Goal: Task Accomplishment & Management: Complete application form

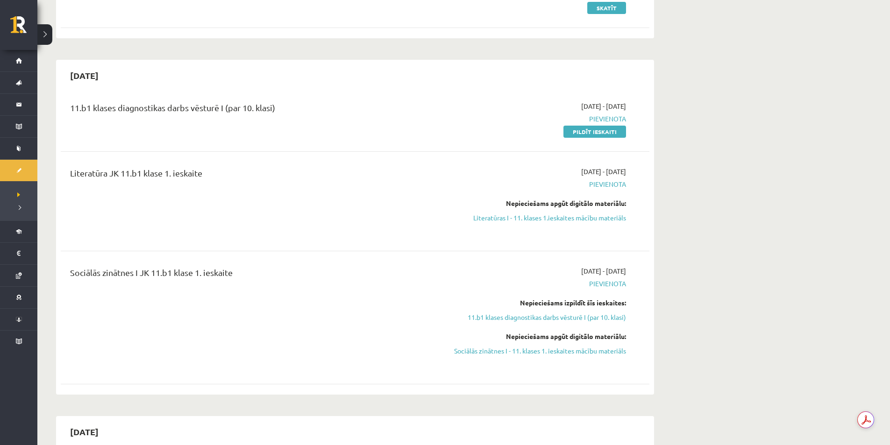
scroll to position [140, 0]
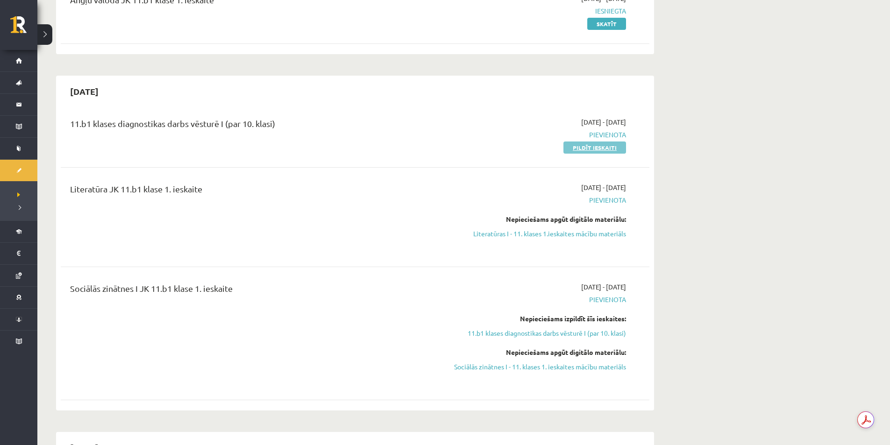
click at [576, 147] on link "Pildīt ieskaiti" at bounding box center [594, 148] width 63 height 12
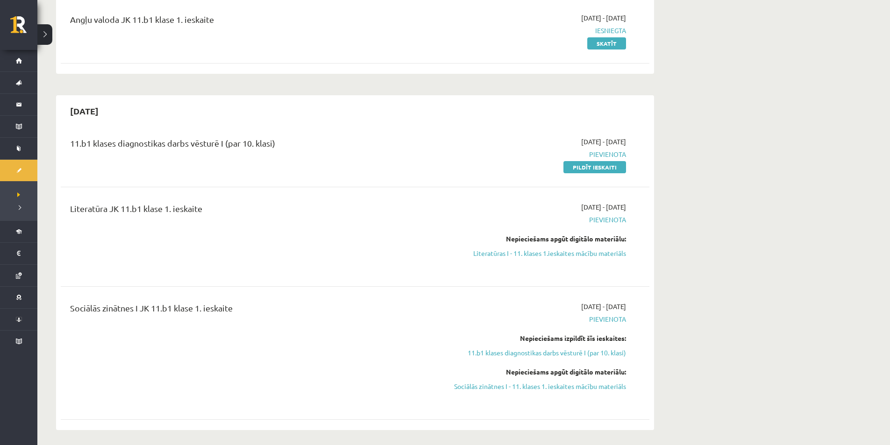
scroll to position [93, 0]
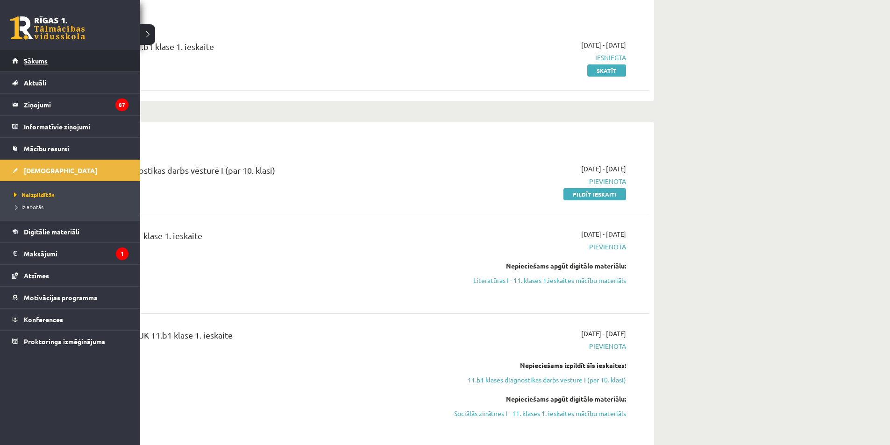
click at [19, 58] on link "Sākums" at bounding box center [70, 60] width 116 height 21
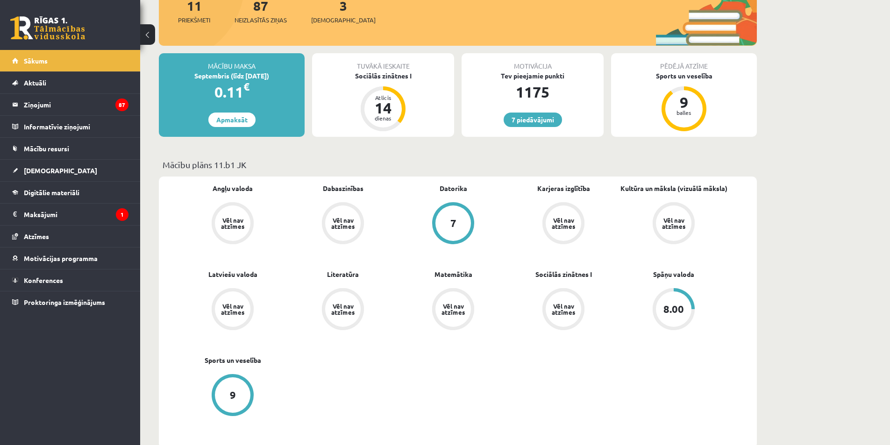
scroll to position [140, 0]
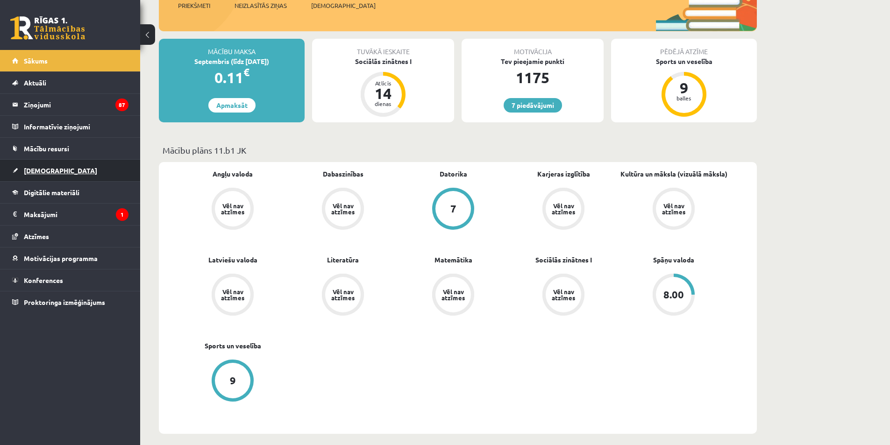
click at [42, 172] on span "[DEMOGRAPHIC_DATA]" at bounding box center [60, 170] width 73 height 8
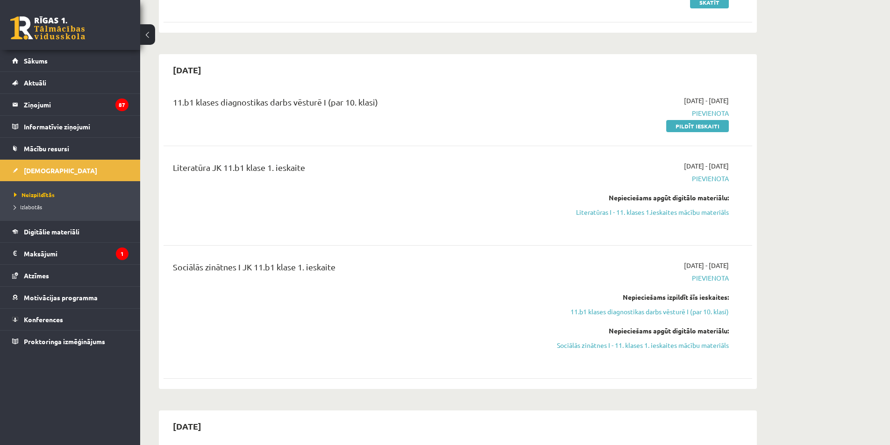
scroll to position [140, 0]
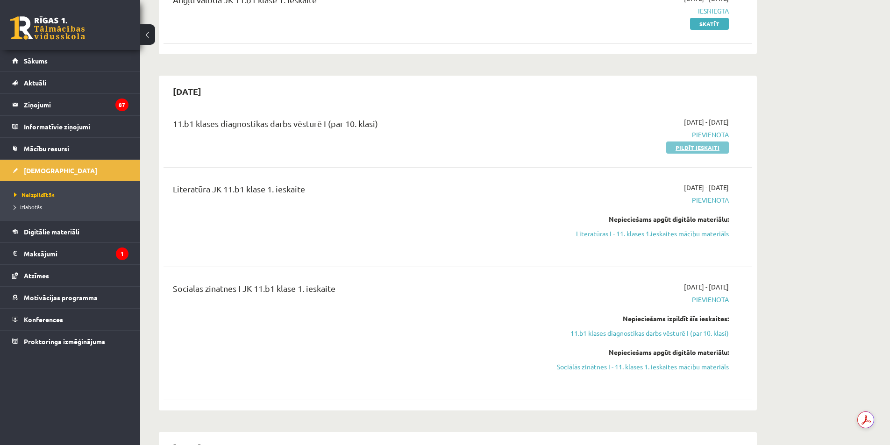
click at [715, 150] on link "Pildīt ieskaiti" at bounding box center [697, 148] width 63 height 12
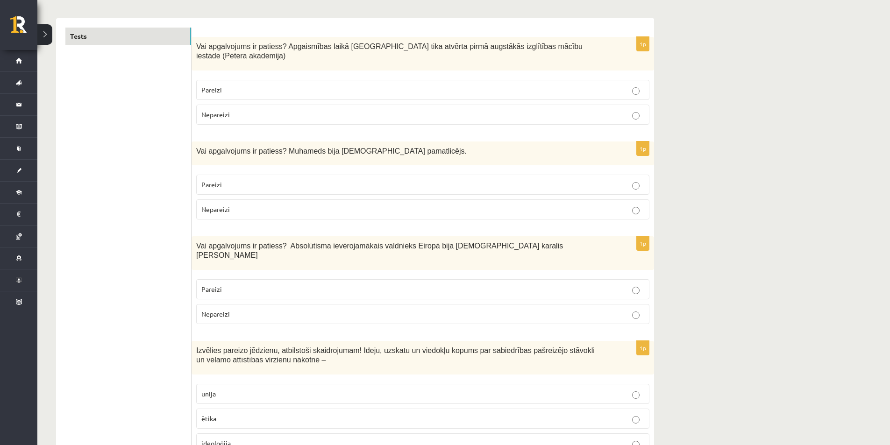
scroll to position [187, 0]
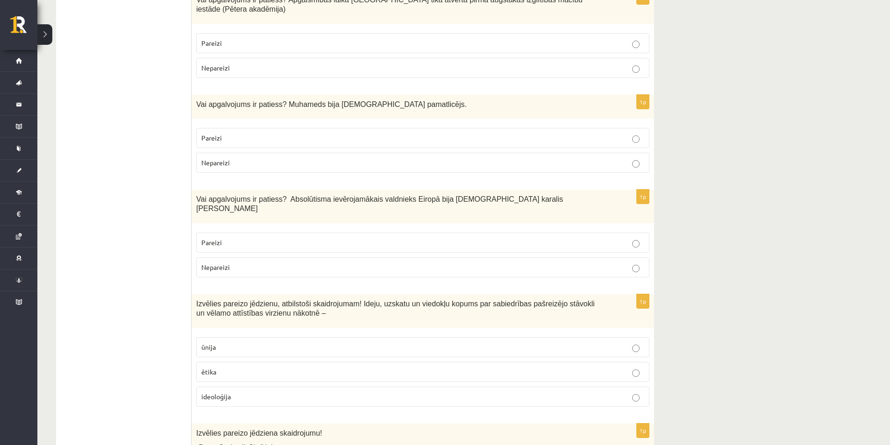
click at [642, 133] on p "Pareizi" at bounding box center [422, 138] width 443 height 10
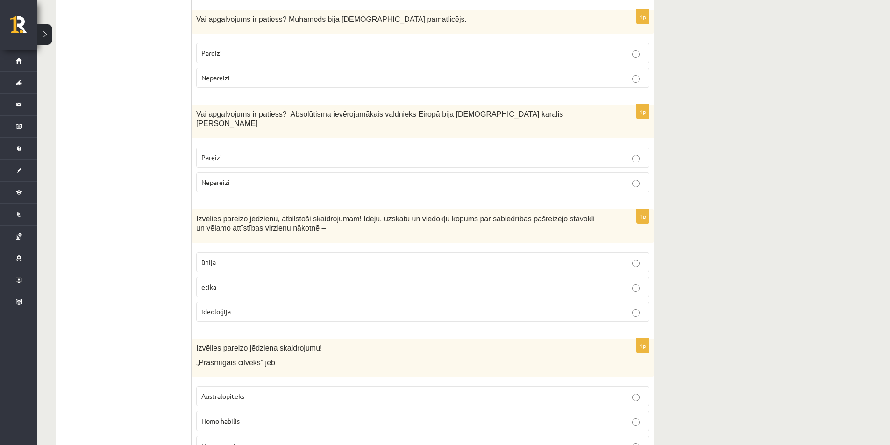
scroll to position [280, 0]
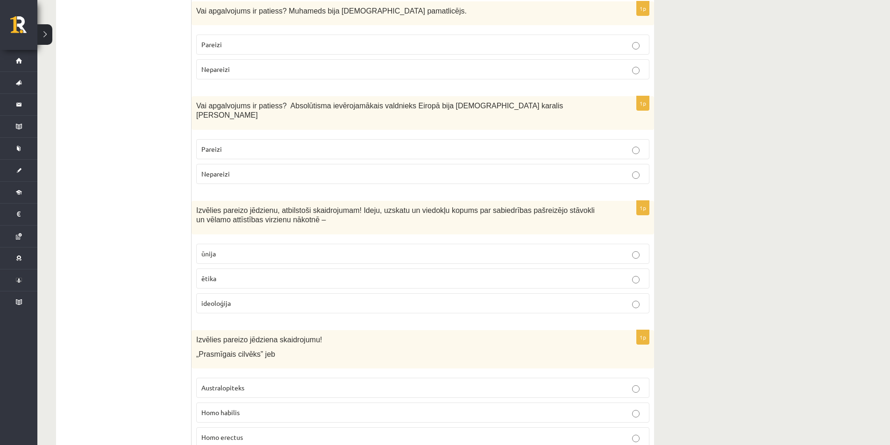
click at [424, 144] on p "Pareizi" at bounding box center [422, 149] width 443 height 10
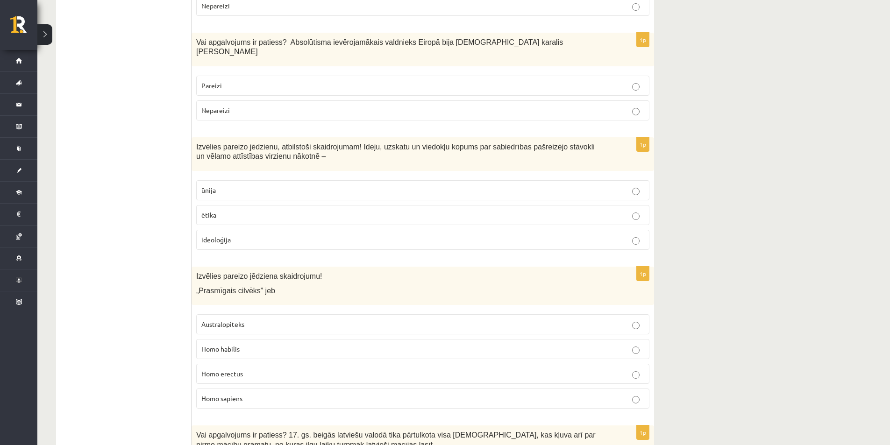
scroll to position [374, 0]
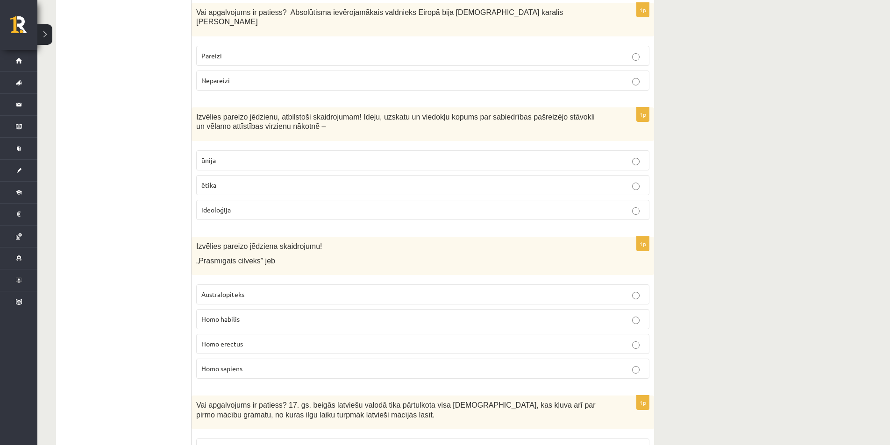
click at [639, 205] on p "ideoloģija" at bounding box center [422, 210] width 443 height 10
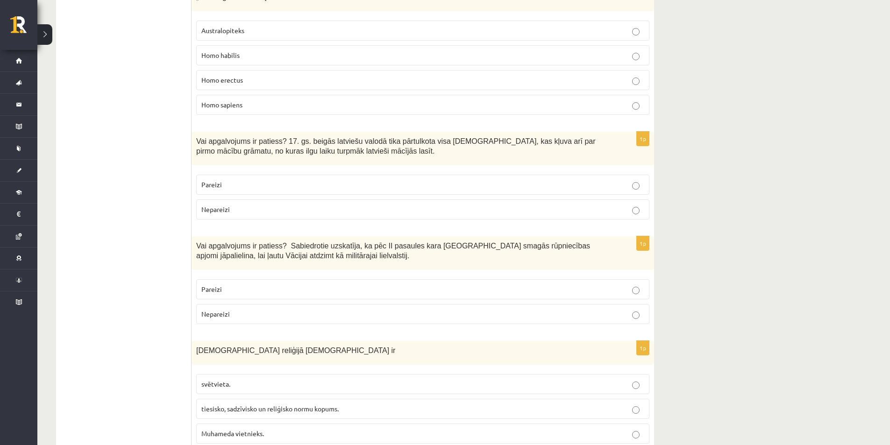
scroll to position [654, 0]
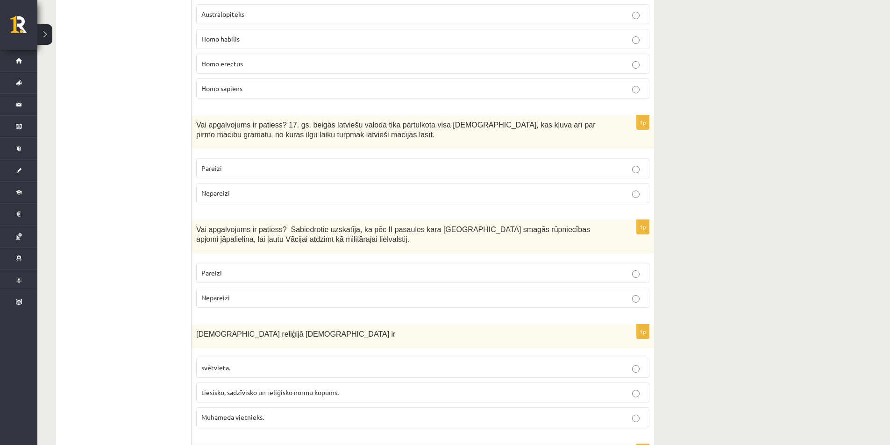
click at [494, 163] on p "Pareizi" at bounding box center [422, 168] width 443 height 10
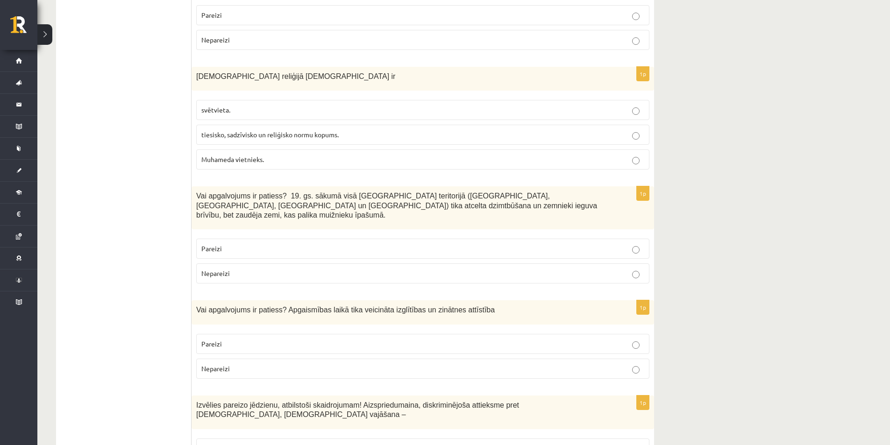
scroll to position [934, 0]
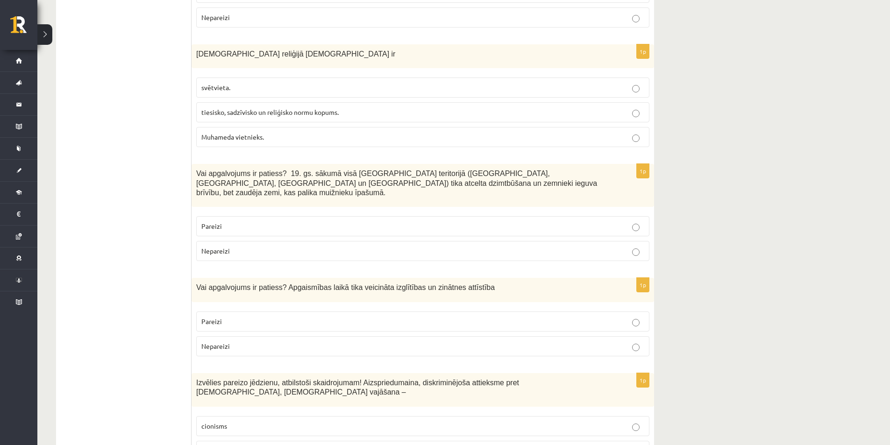
click at [311, 83] on p "svētvieta." at bounding box center [422, 88] width 443 height 10
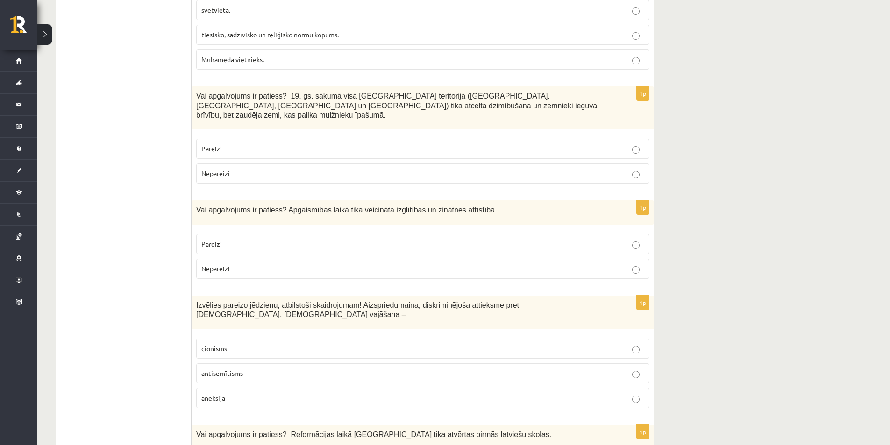
scroll to position [1027, 0]
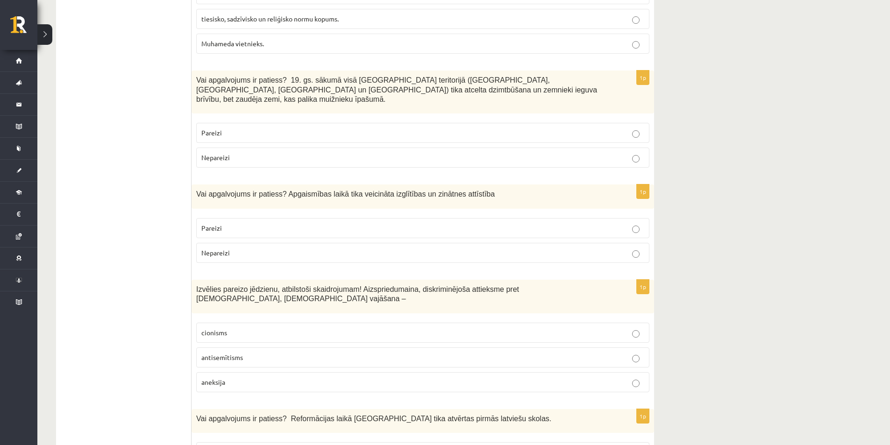
click at [619, 128] on p "Pareizi" at bounding box center [422, 133] width 443 height 10
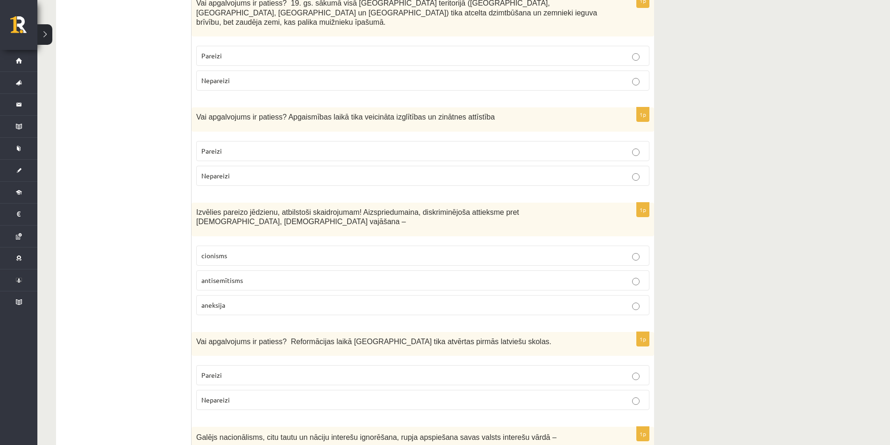
scroll to position [1121, 0]
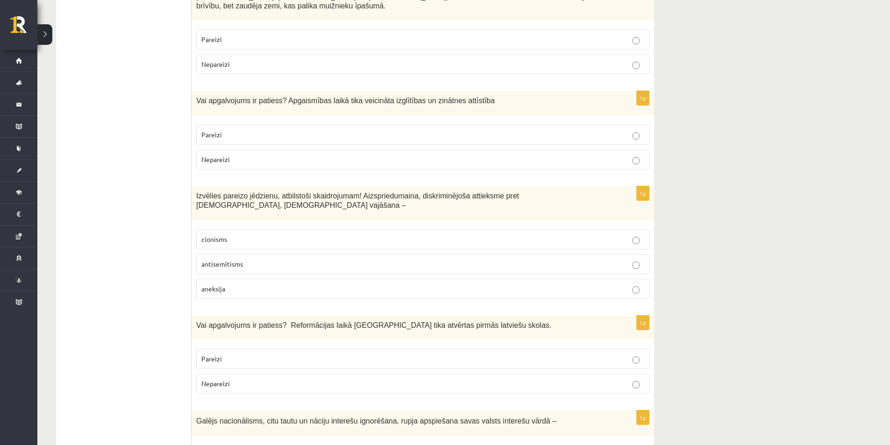
click at [625, 130] on p "Pareizi" at bounding box center [422, 135] width 443 height 10
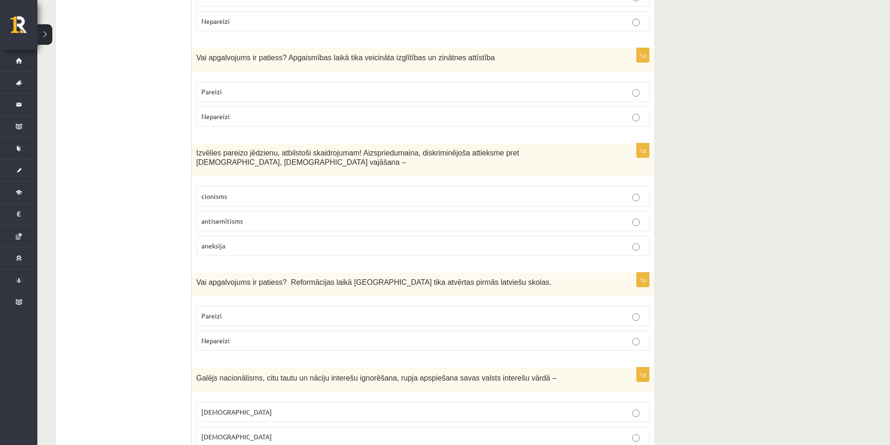
scroll to position [1214, 0]
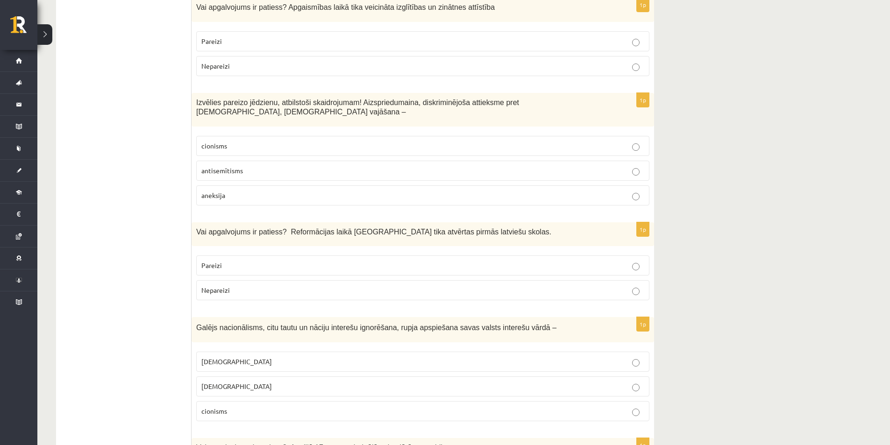
click at [594, 136] on label "cionisms" at bounding box center [422, 146] width 453 height 20
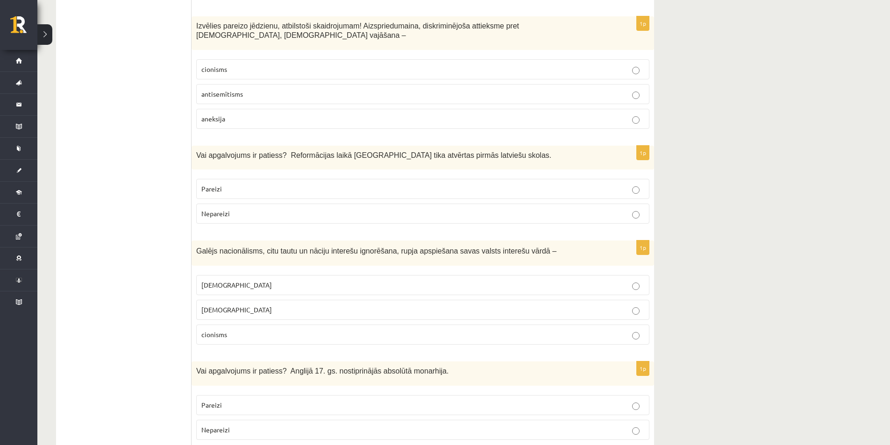
scroll to position [1308, 0]
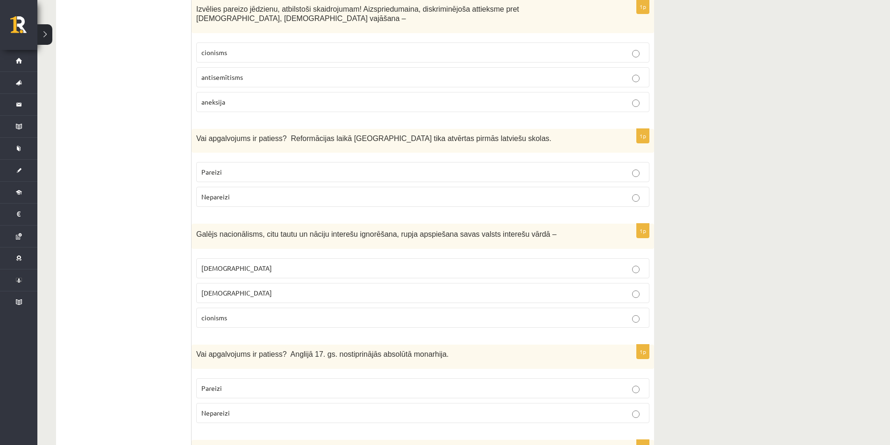
click at [624, 192] on p "Nepareizi" at bounding box center [422, 197] width 443 height 10
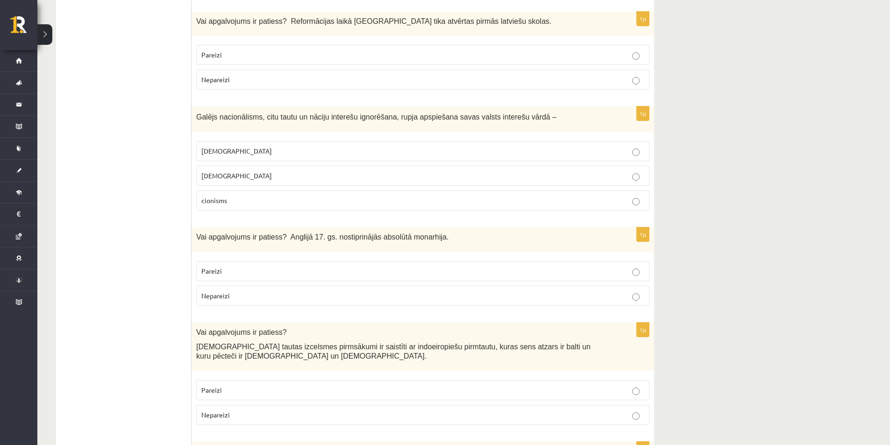
scroll to position [1448, 0]
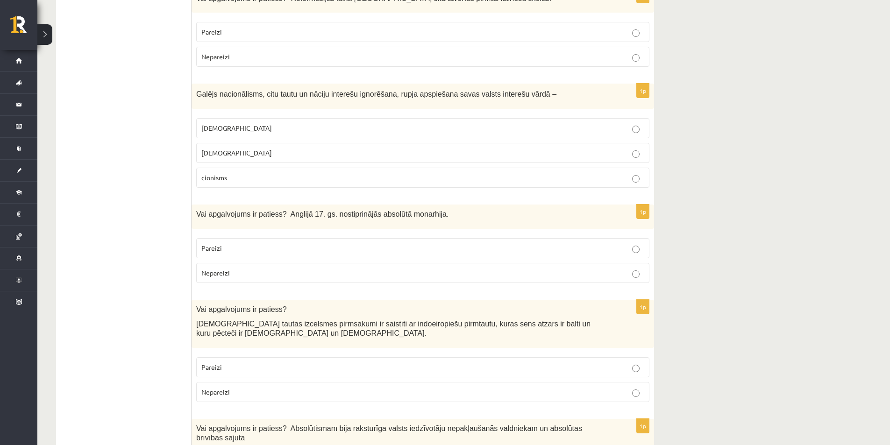
click at [621, 123] on p "[DEMOGRAPHIC_DATA]" at bounding box center [422, 128] width 443 height 10
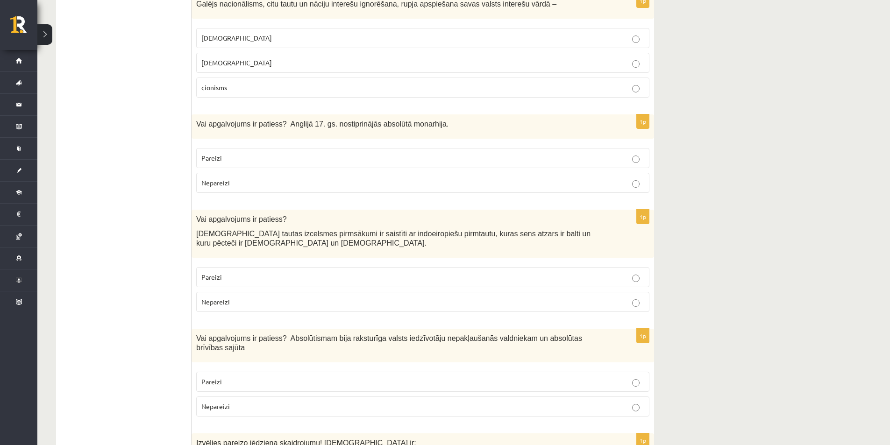
scroll to position [1541, 0]
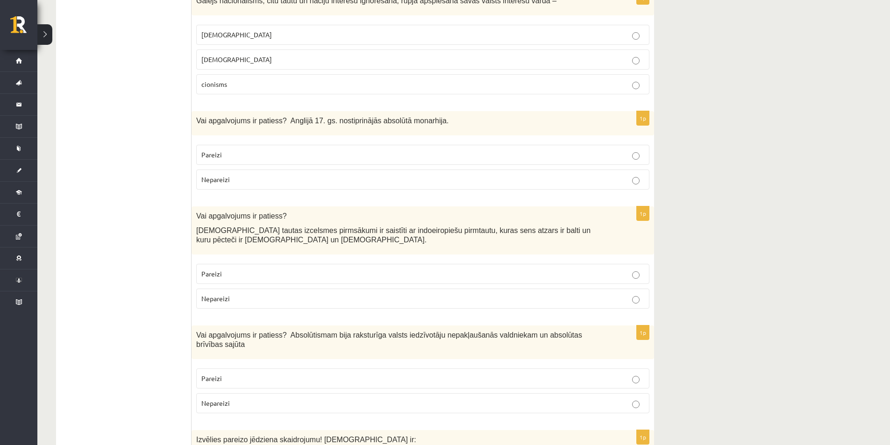
click at [629, 150] on p "Pareizi" at bounding box center [422, 155] width 443 height 10
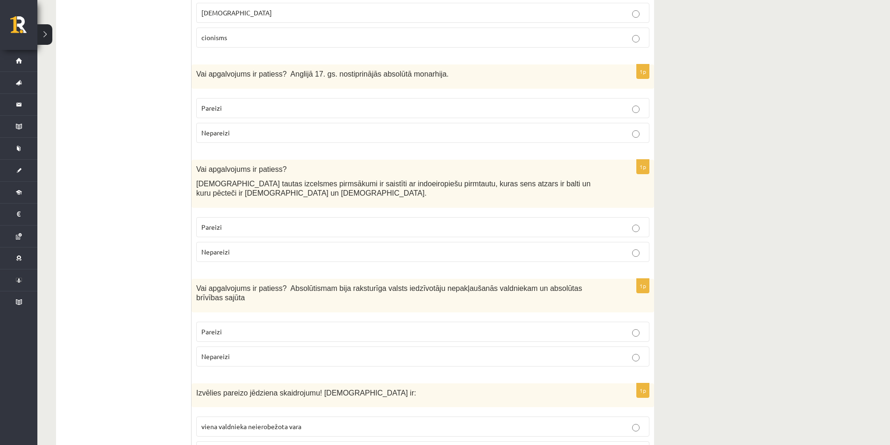
scroll to position [1635, 0]
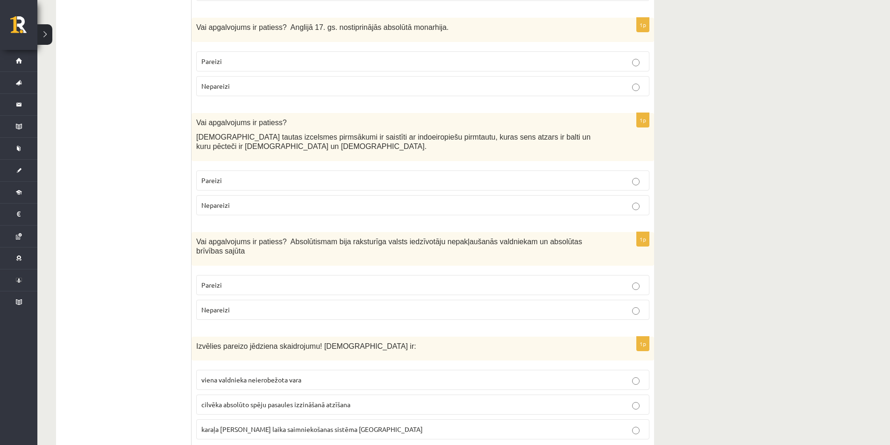
click at [620, 176] on p "Pareizi" at bounding box center [422, 181] width 443 height 10
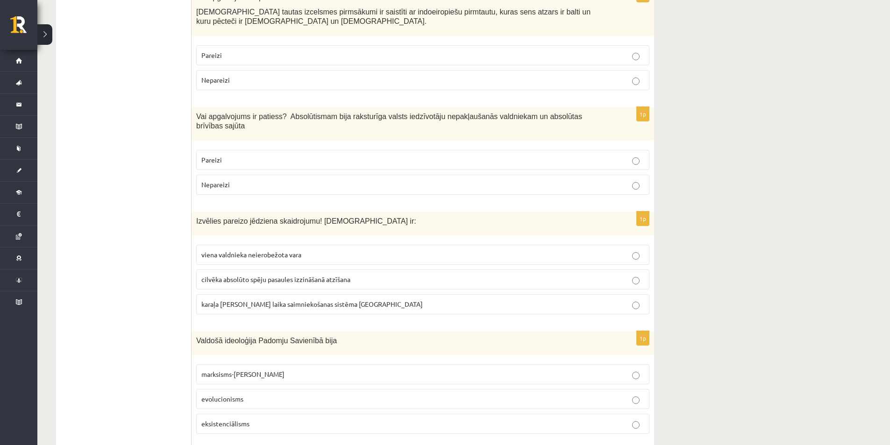
scroll to position [1775, 0]
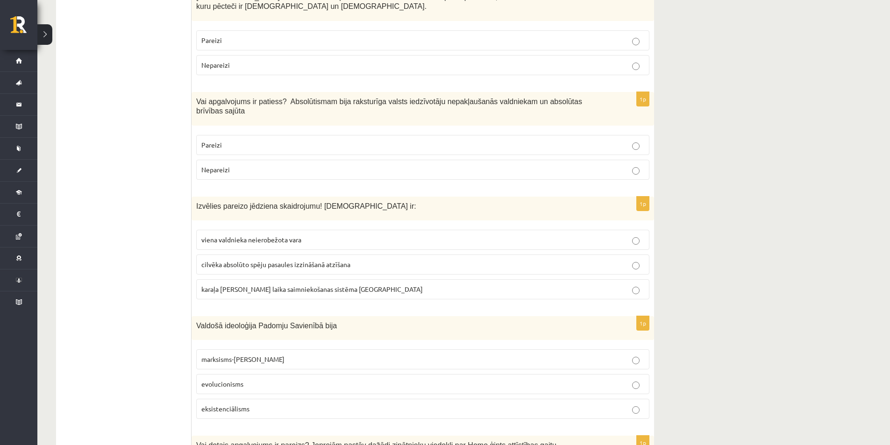
click at [627, 165] on p "Nepareizi" at bounding box center [422, 170] width 443 height 10
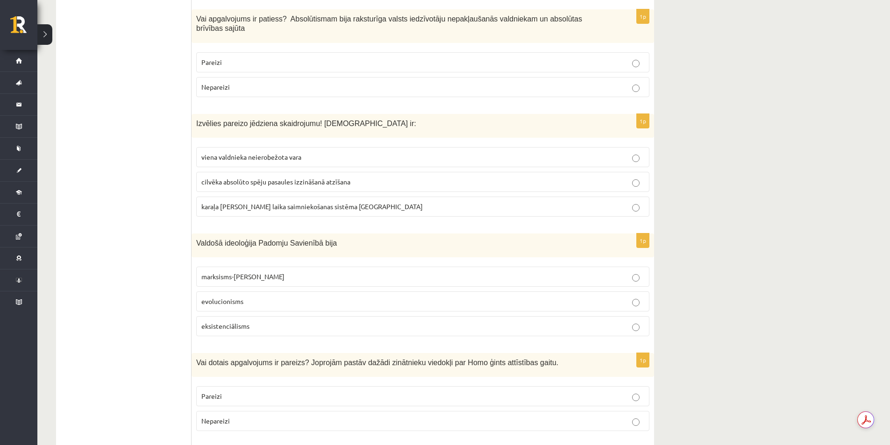
scroll to position [1868, 0]
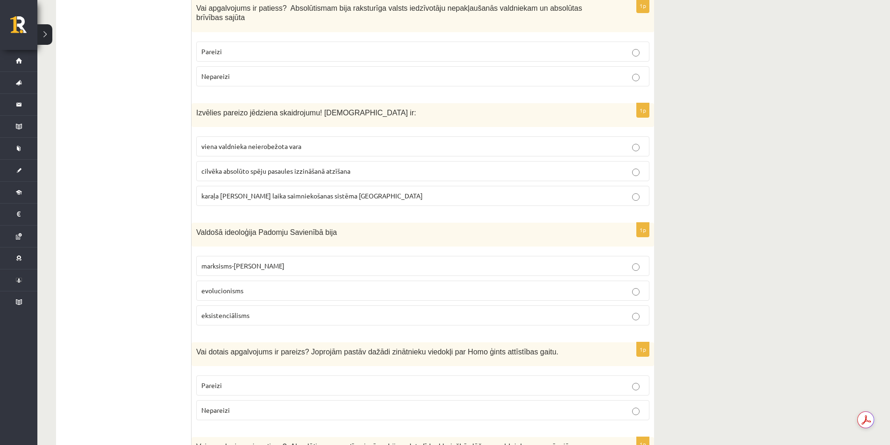
click at [486, 142] on p "viena valdnieka neierobežota vara" at bounding box center [422, 147] width 443 height 10
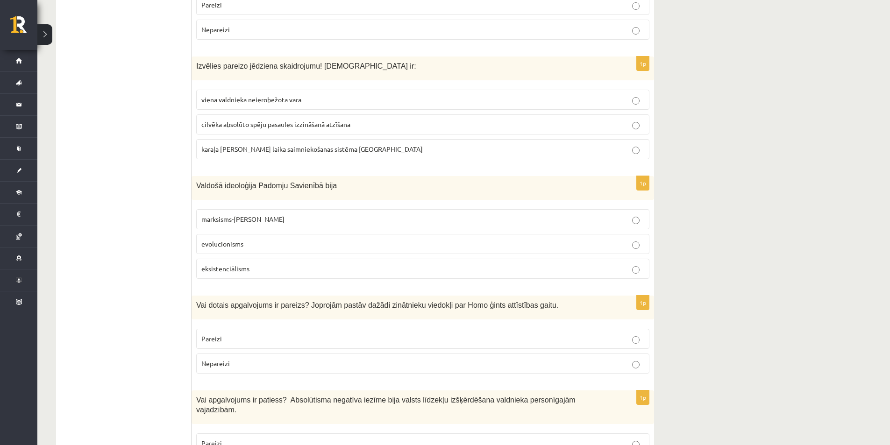
scroll to position [1961, 0]
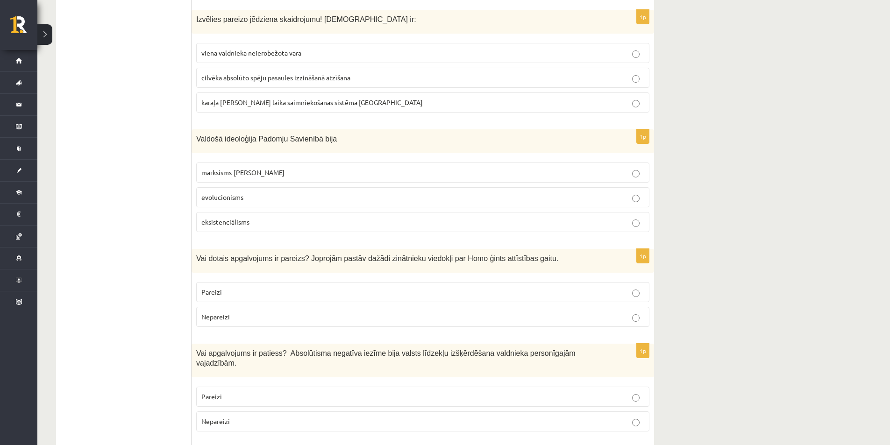
click at [531, 217] on p "eksistenciālisms" at bounding box center [422, 222] width 443 height 10
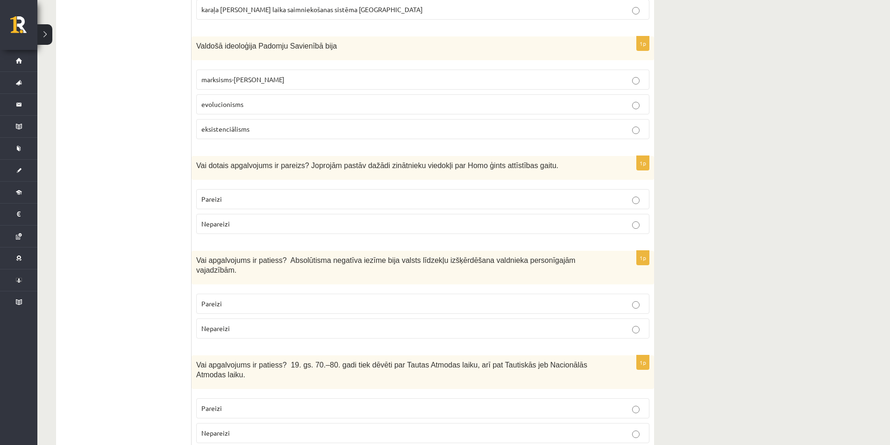
scroll to position [2055, 0]
click at [597, 194] on p "Pareizi" at bounding box center [422, 199] width 443 height 10
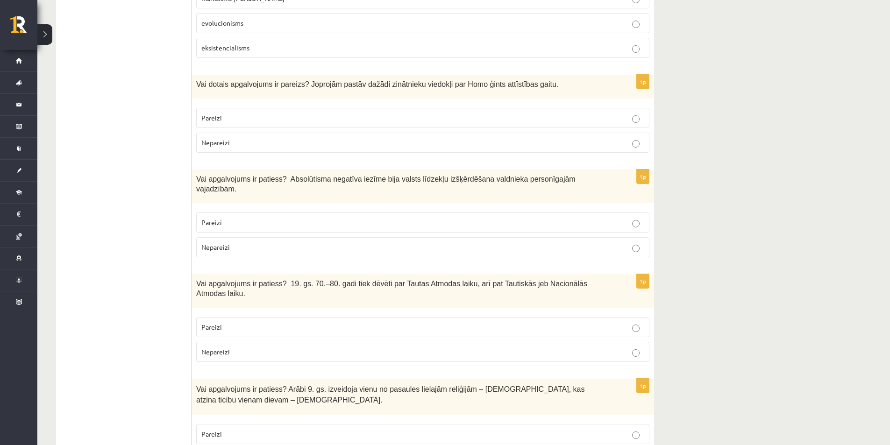
scroll to position [2195, 0]
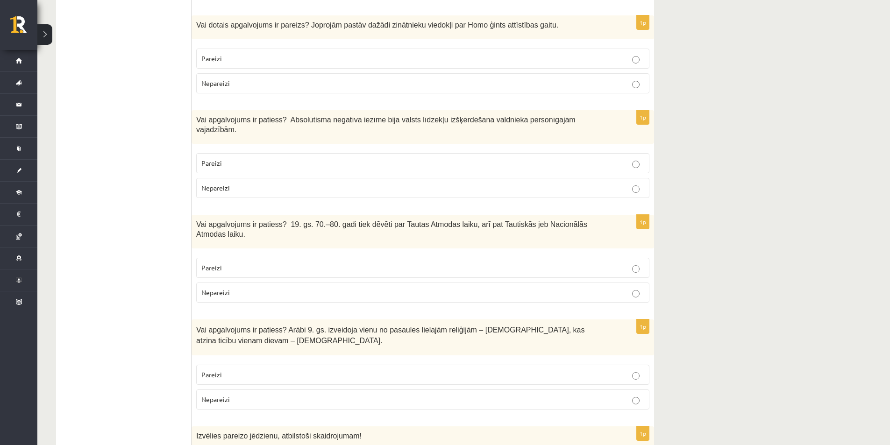
click at [425, 158] on p "Pareizi" at bounding box center [422, 163] width 443 height 10
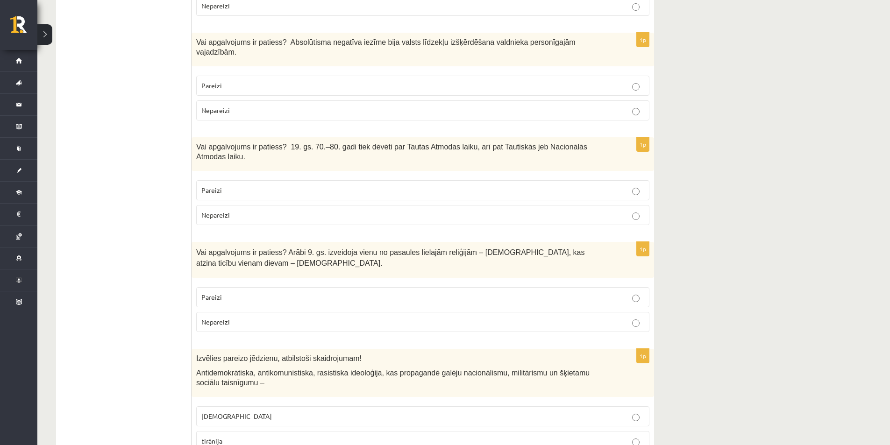
scroll to position [2288, 0]
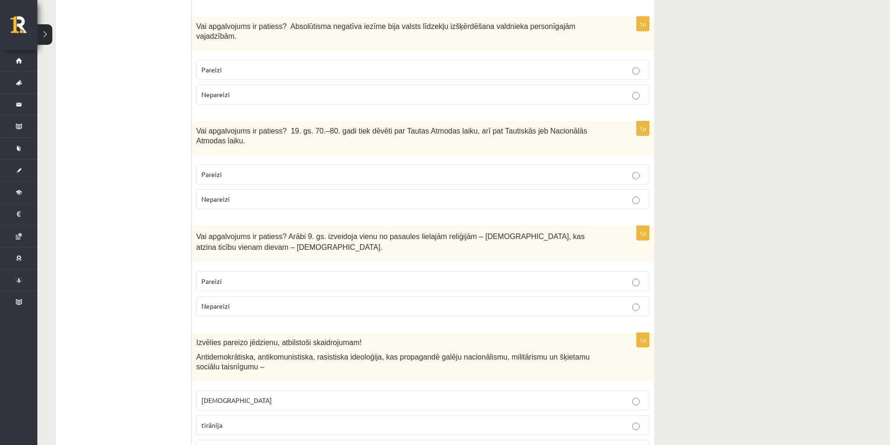
click at [635, 164] on label "Pareizi" at bounding box center [422, 174] width 453 height 20
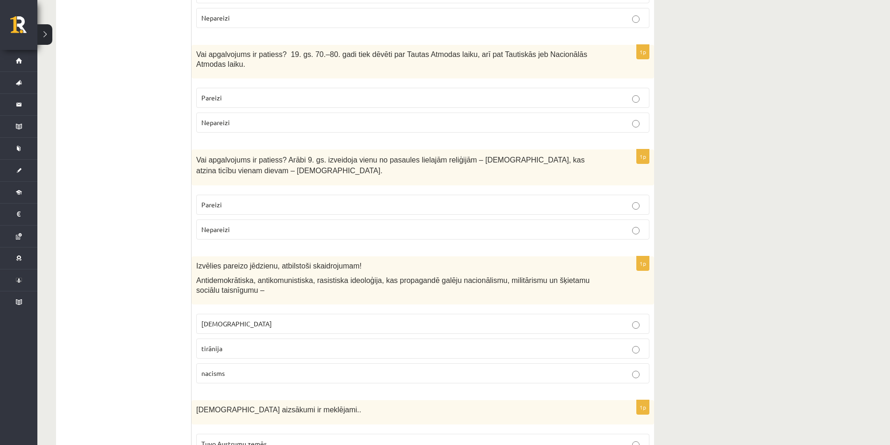
scroll to position [2382, 0]
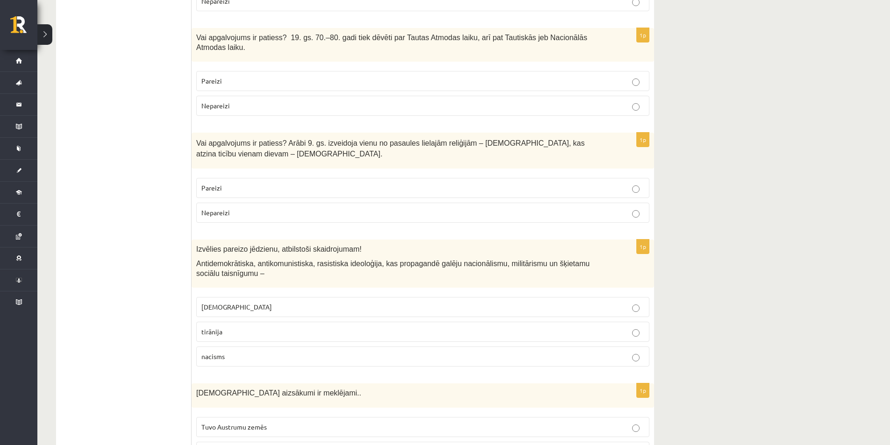
click at [629, 178] on label "Pareizi" at bounding box center [422, 188] width 453 height 20
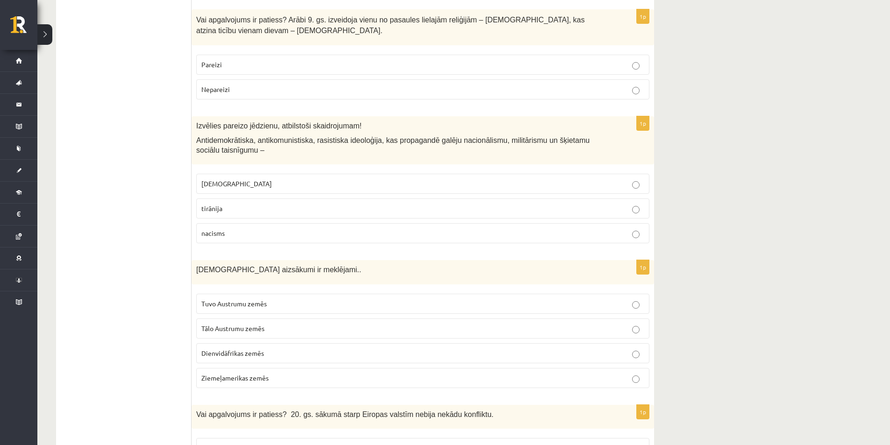
scroll to position [2522, 0]
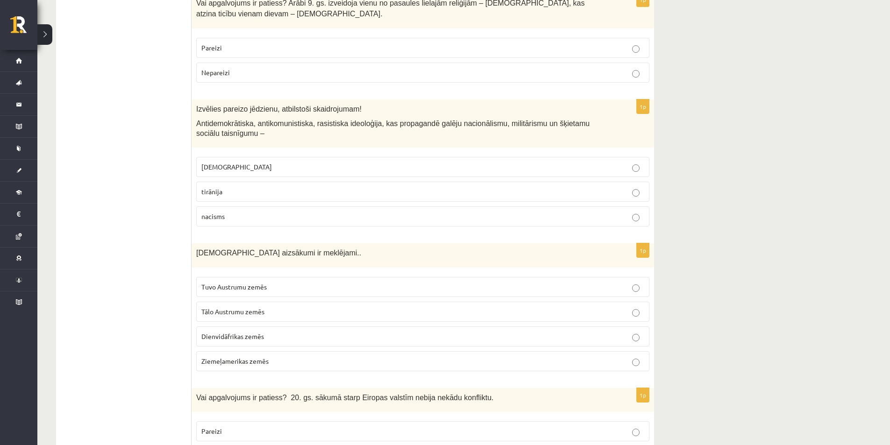
click at [463, 162] on p "[DEMOGRAPHIC_DATA]" at bounding box center [422, 167] width 443 height 10
click at [585, 162] on p "[DEMOGRAPHIC_DATA]" at bounding box center [422, 167] width 443 height 10
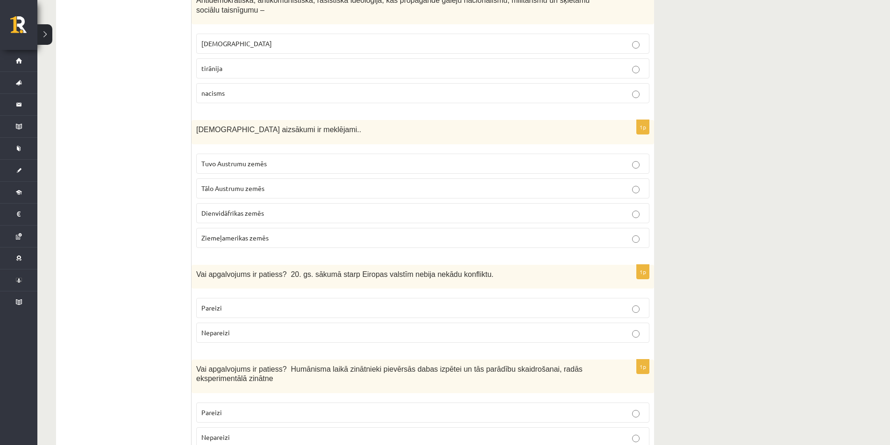
scroll to position [2662, 0]
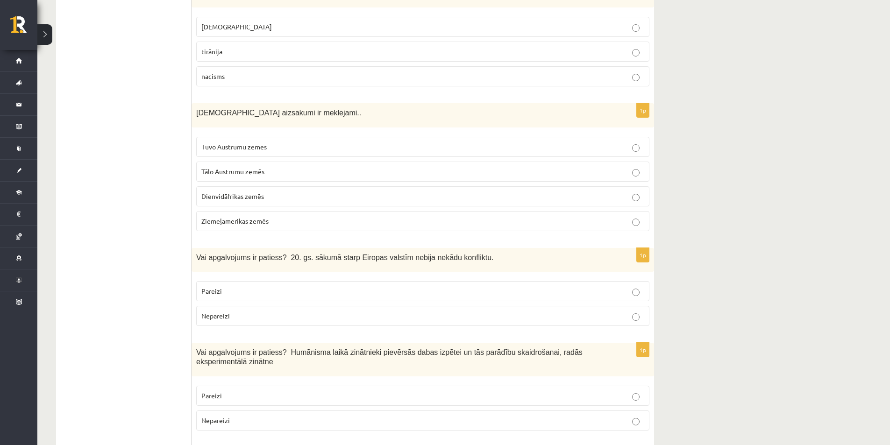
click at [631, 191] on p "Dienvidāfrikas zemēs" at bounding box center [422, 196] width 443 height 10
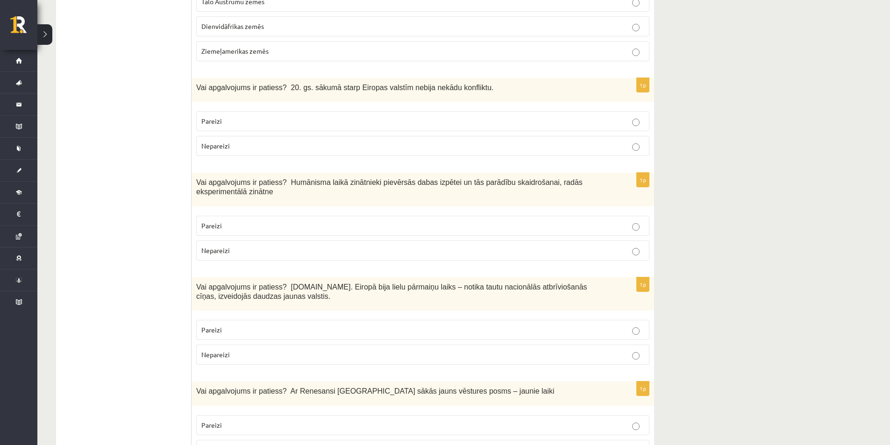
scroll to position [2849, 0]
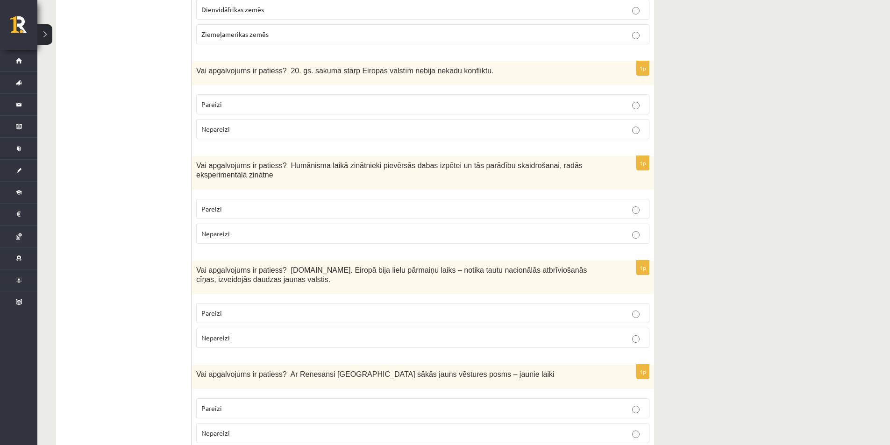
click at [503, 199] on label "Pareizi" at bounding box center [422, 209] width 453 height 20
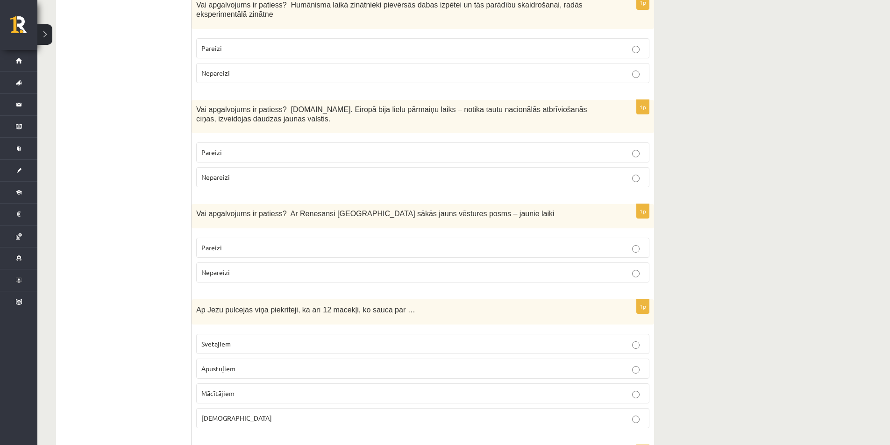
scroll to position [3056, 0]
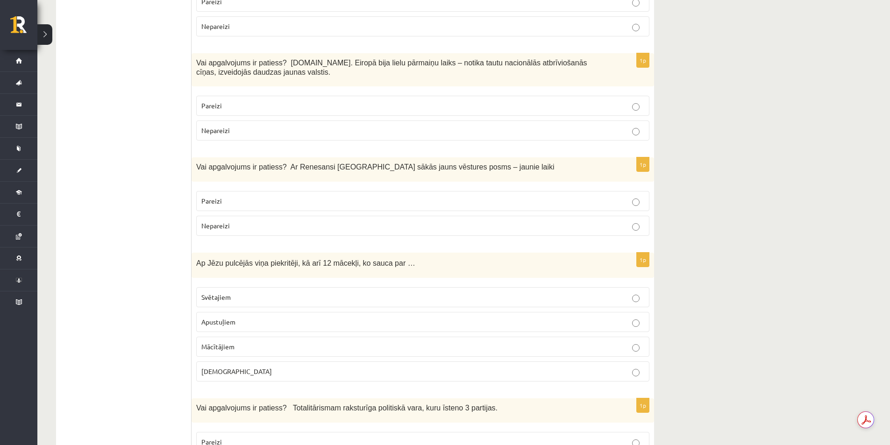
click at [605, 367] on p "[DEMOGRAPHIC_DATA]" at bounding box center [422, 372] width 443 height 10
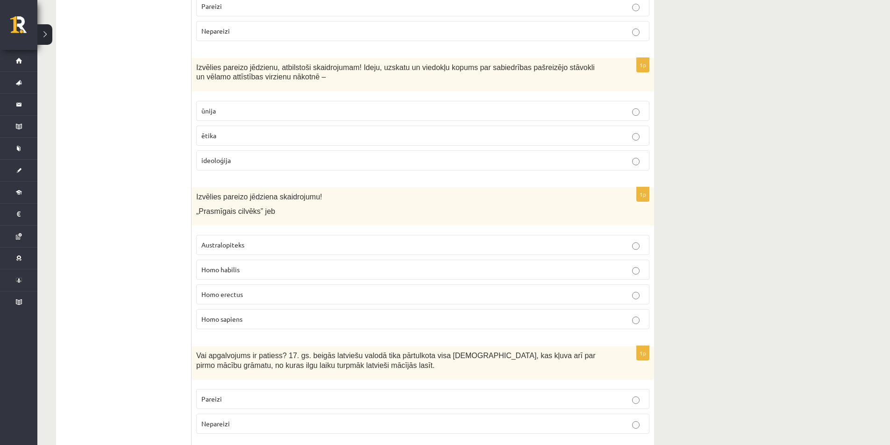
scroll to position [432, 0]
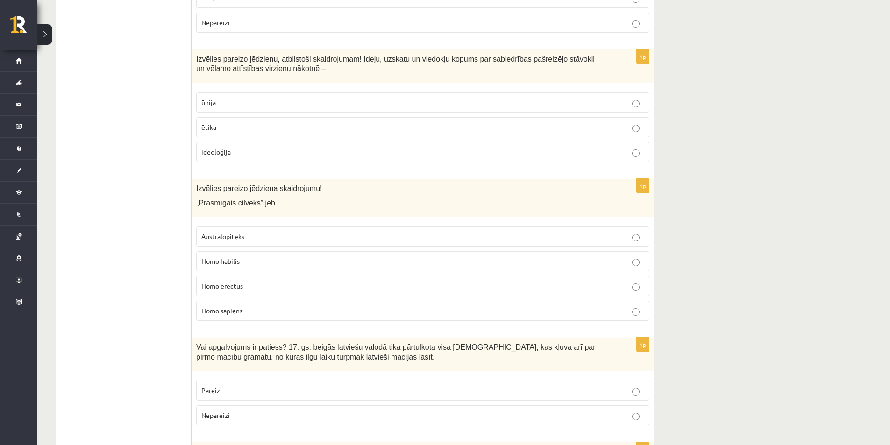
click at [631, 256] on p "Homo habilis" at bounding box center [422, 261] width 443 height 10
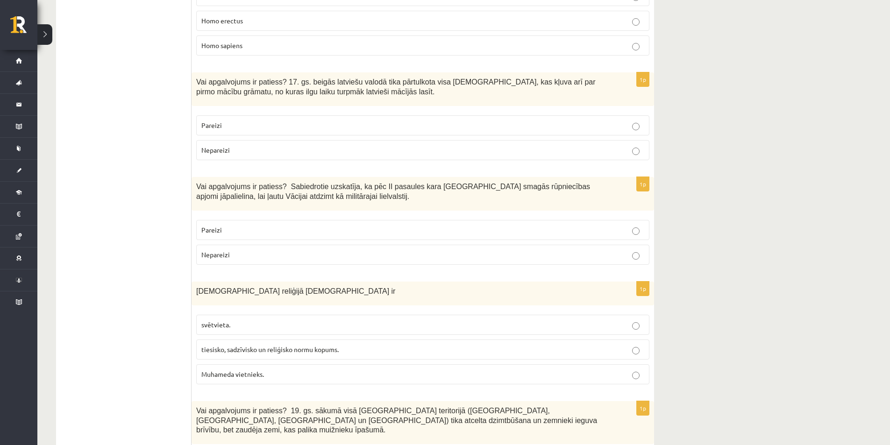
scroll to position [712, 0]
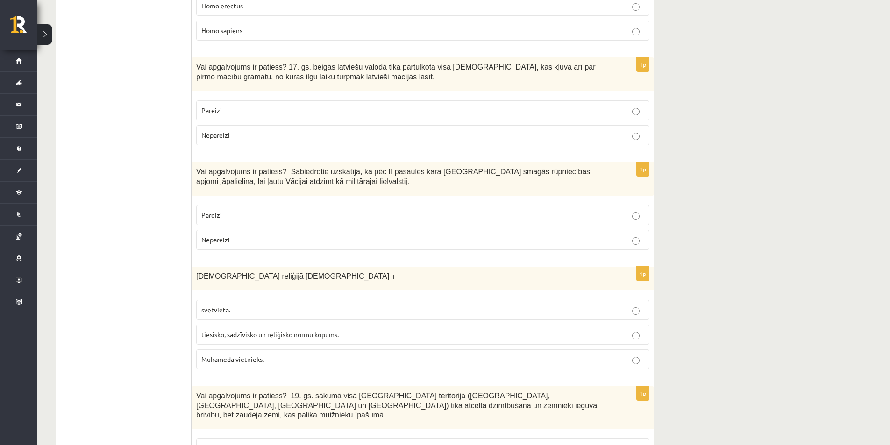
click at [596, 235] on p "Nepareizi" at bounding box center [422, 240] width 443 height 10
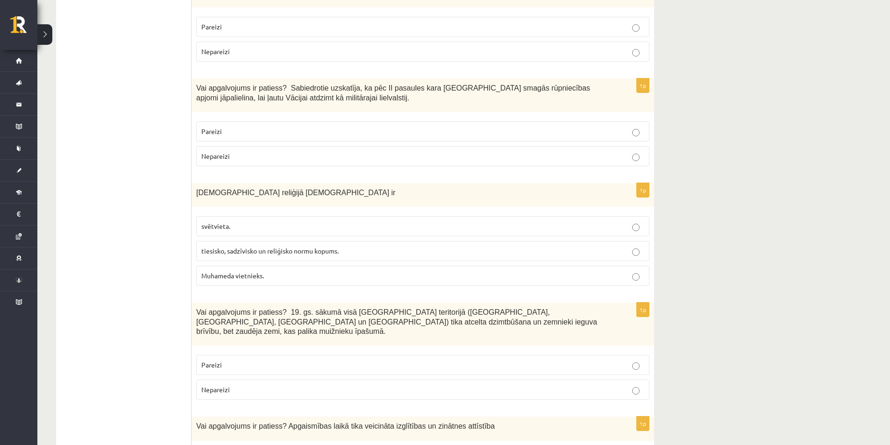
scroll to position [805, 0]
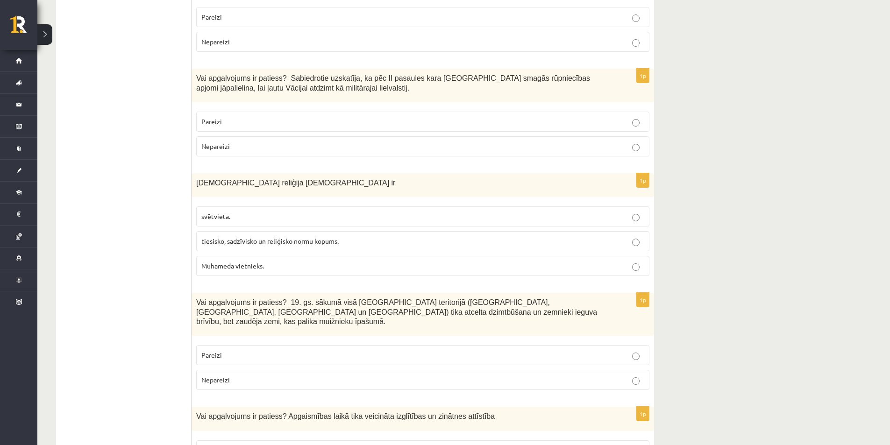
click at [602, 236] on p "tiesisko, sadzīvisko un reliģisko normu kopums." at bounding box center [422, 241] width 443 height 10
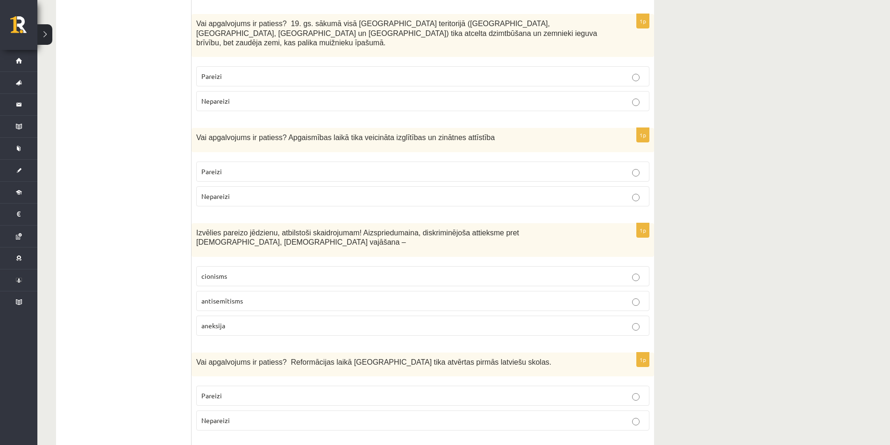
scroll to position [1085, 0]
click at [322, 295] on p "antisemītisms" at bounding box center [422, 300] width 443 height 10
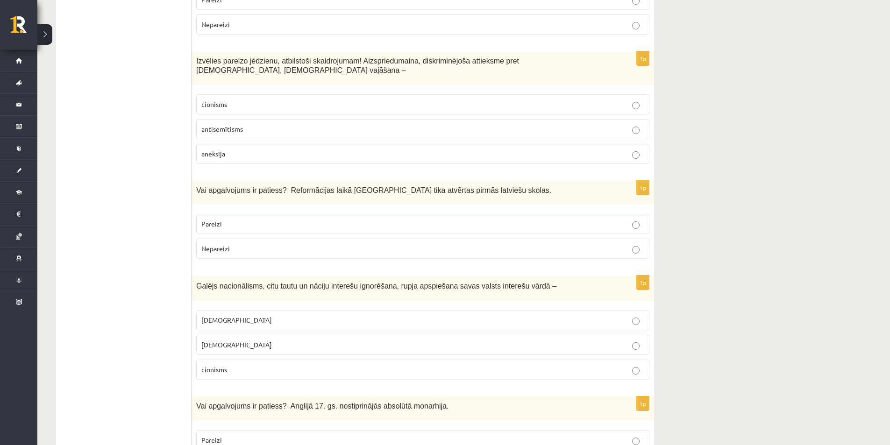
scroll to position [1272, 0]
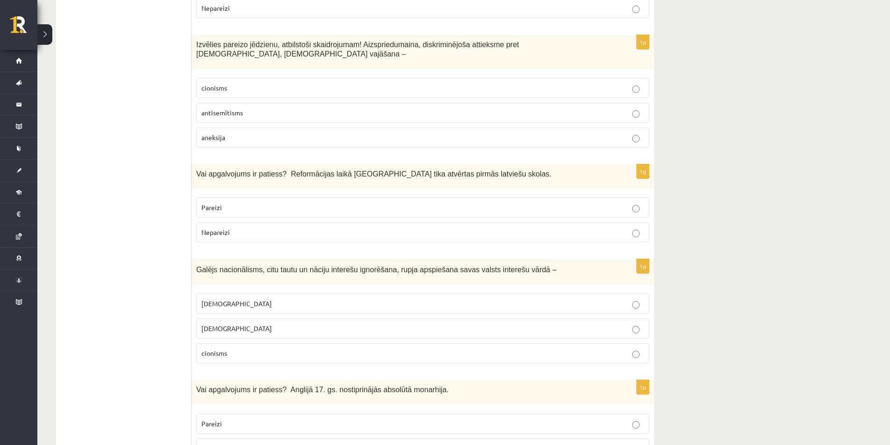
click at [357, 203] on p "Pareizi" at bounding box center [422, 208] width 443 height 10
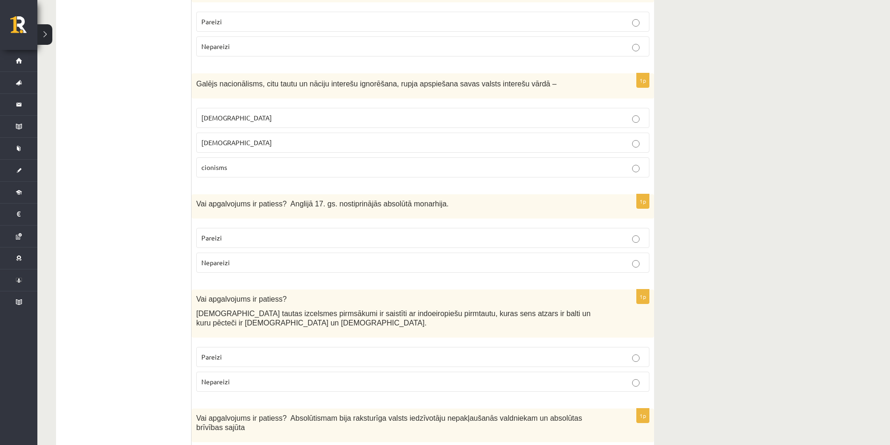
scroll to position [1459, 0]
click at [285, 257] on p "Nepareizi" at bounding box center [422, 262] width 443 height 10
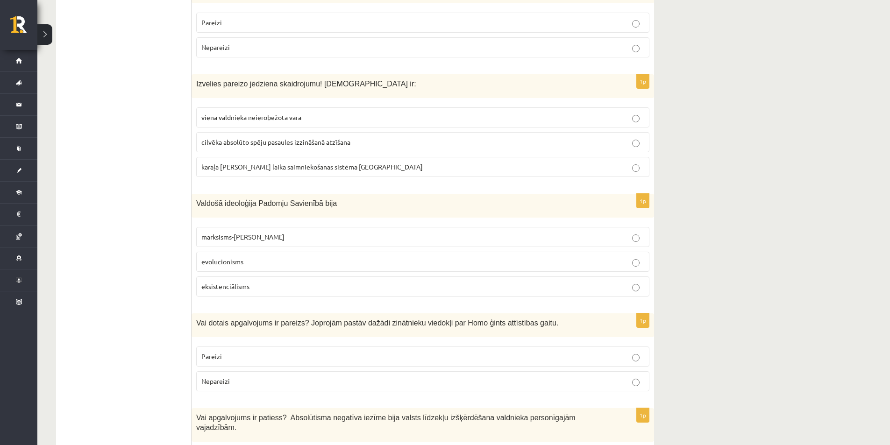
scroll to position [1926, 0]
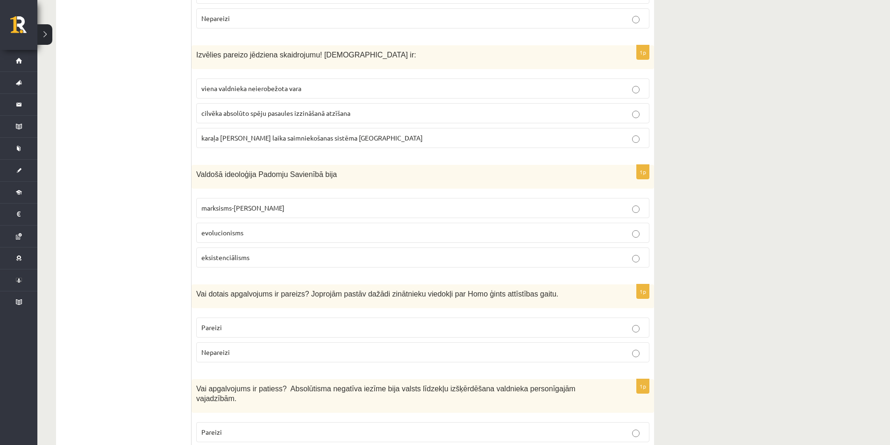
click at [615, 203] on p "marksisms-[PERSON_NAME]" at bounding box center [422, 208] width 443 height 10
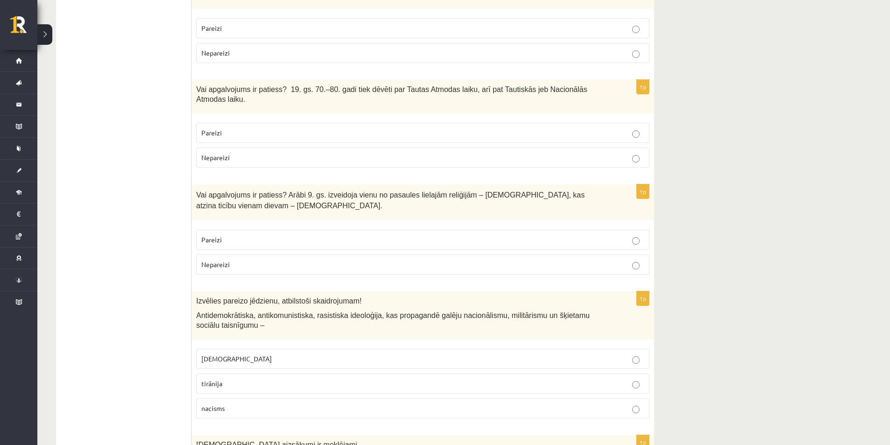
scroll to position [2346, 0]
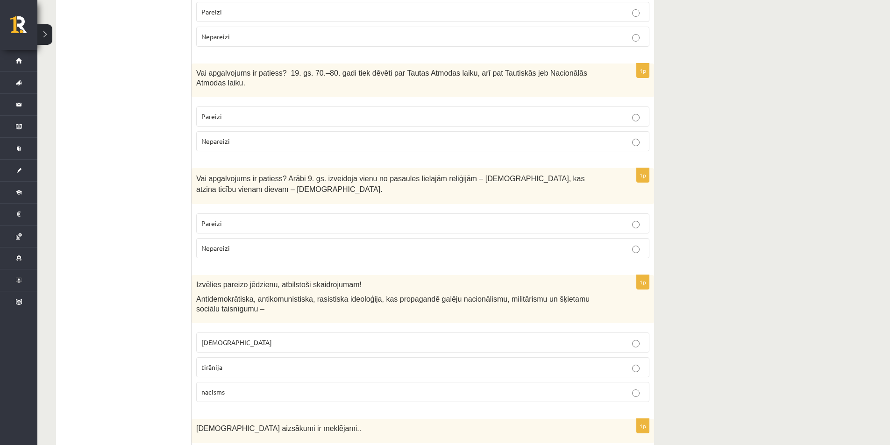
click at [435, 243] on p "Nepareizi" at bounding box center [422, 248] width 443 height 10
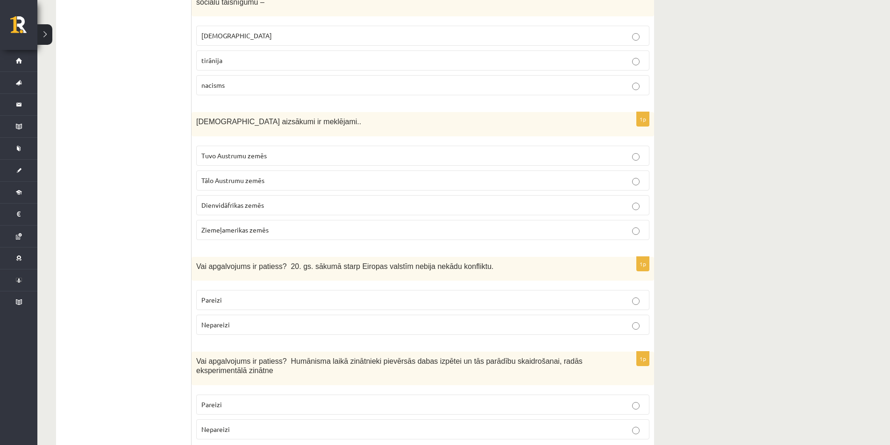
scroll to position [2673, 0]
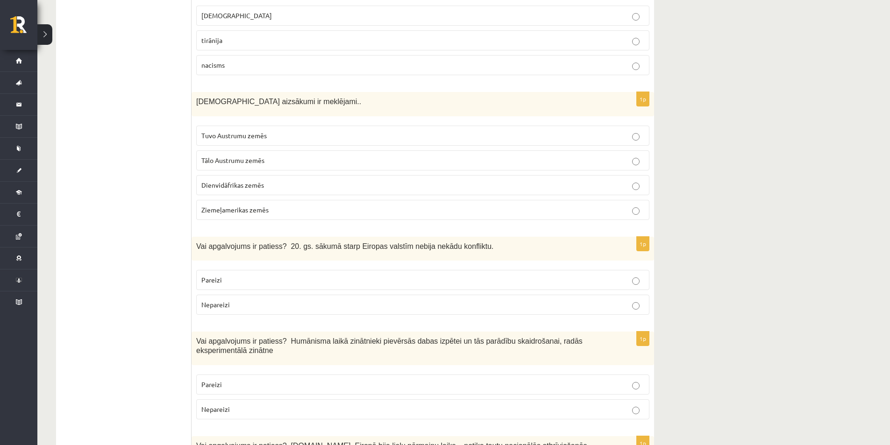
click at [296, 131] on p "Tuvo Austrumu zemēs" at bounding box center [422, 136] width 443 height 10
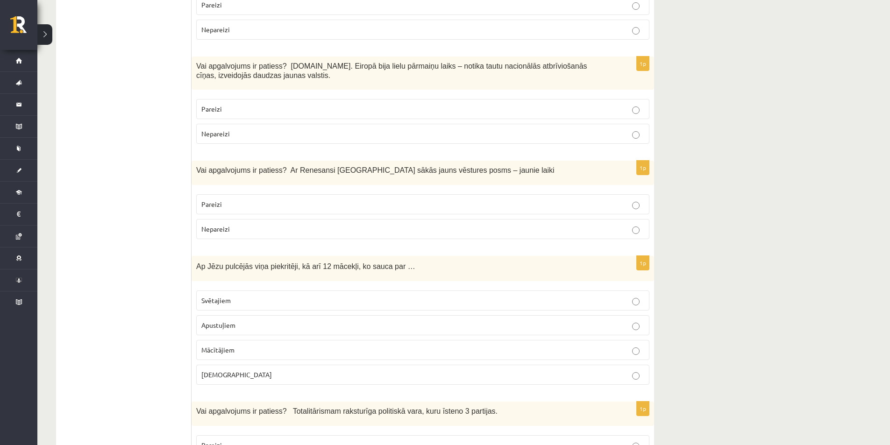
scroll to position [3056, 0]
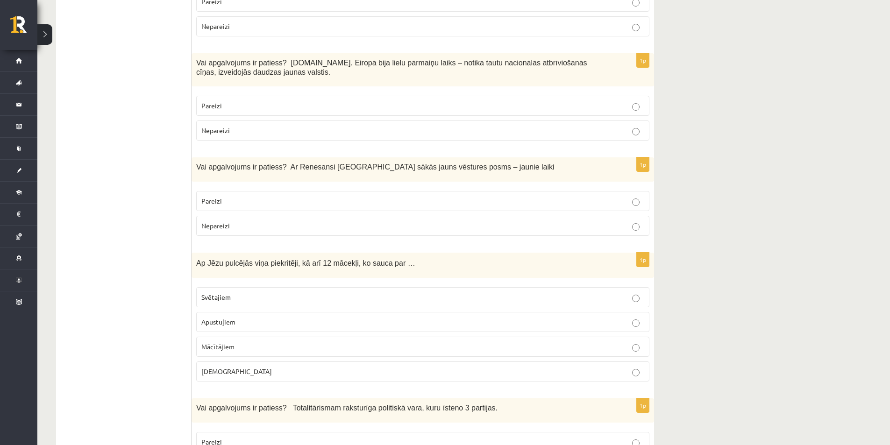
click at [267, 317] on p "Apustuļiem" at bounding box center [422, 322] width 443 height 10
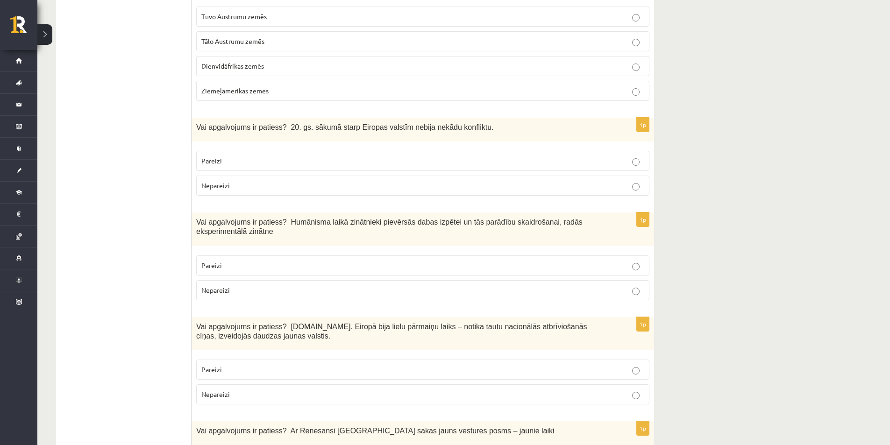
scroll to position [2776, 0]
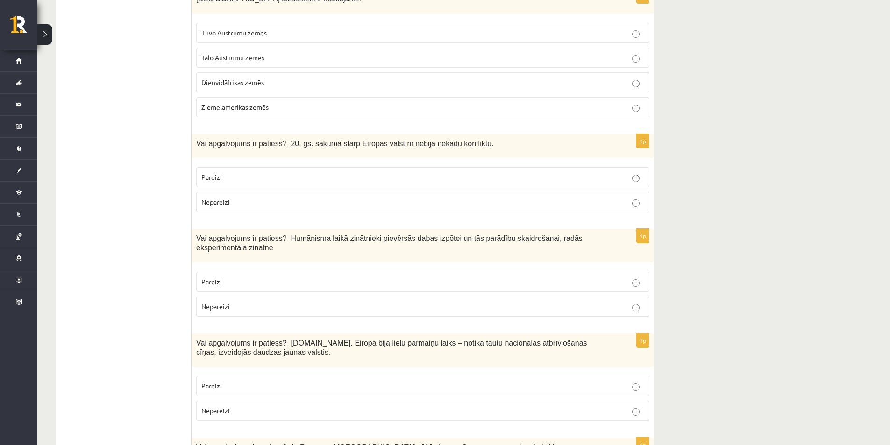
click at [339, 197] on p "Nepareizi" at bounding box center [422, 202] width 443 height 10
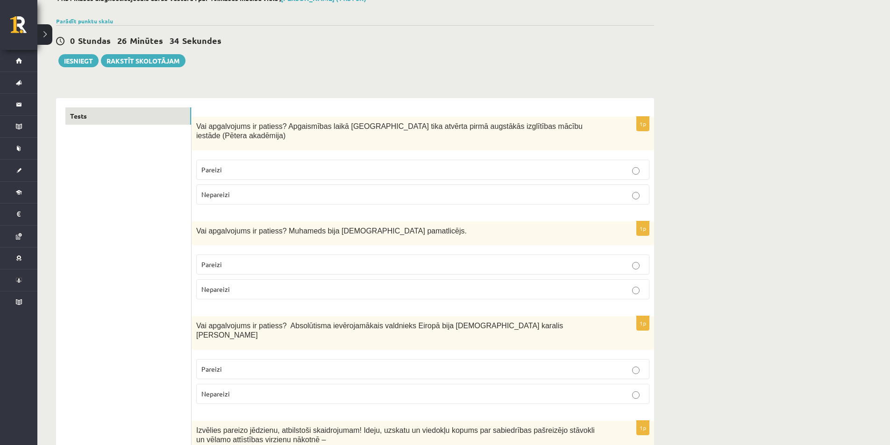
scroll to position [14, 0]
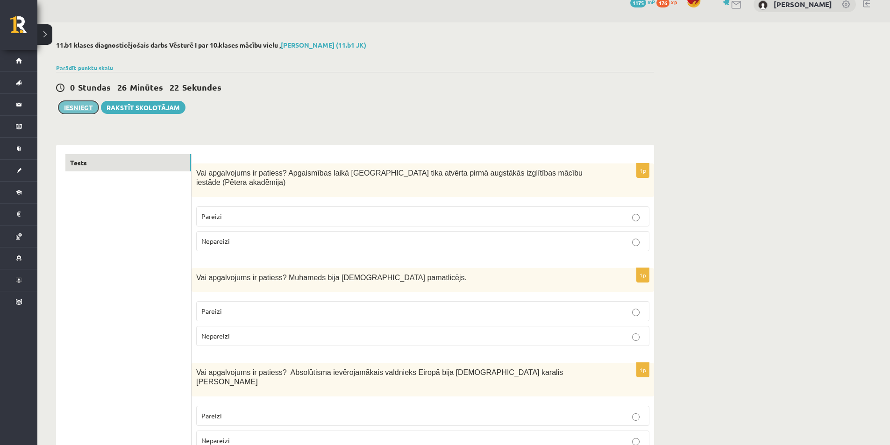
click at [84, 111] on button "Iesniegt" at bounding box center [78, 107] width 40 height 13
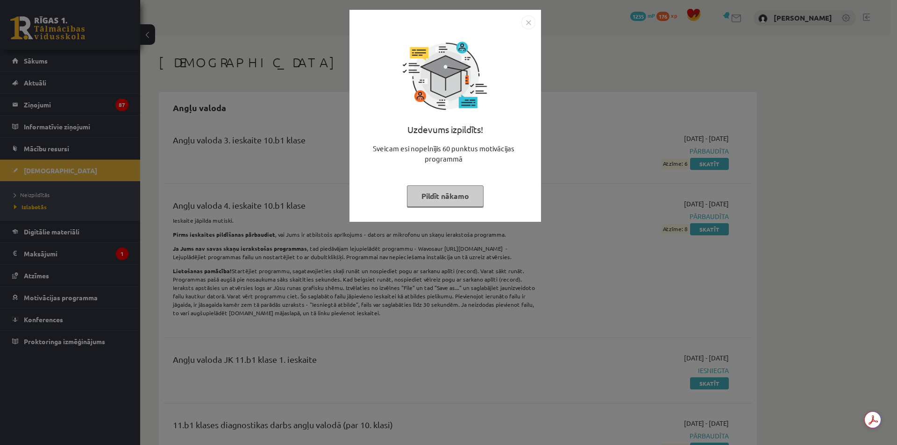
click at [529, 20] on img "Close" at bounding box center [528, 22] width 14 height 14
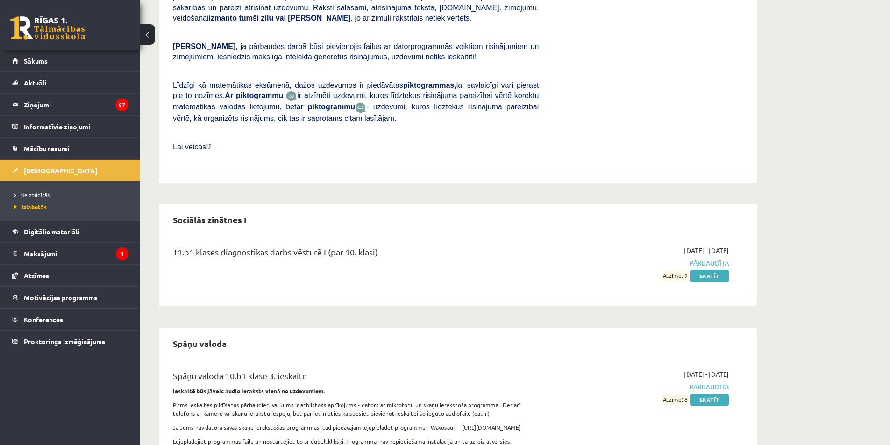
scroll to position [2522, 0]
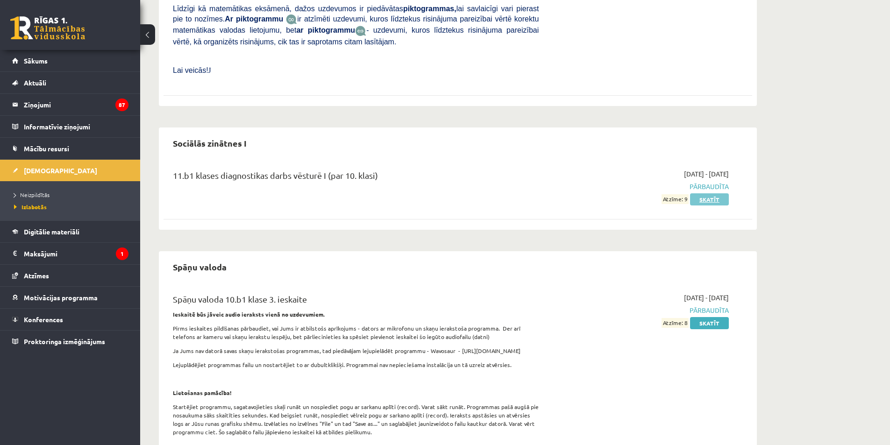
click at [699, 193] on link "Skatīt" at bounding box center [709, 199] width 39 height 12
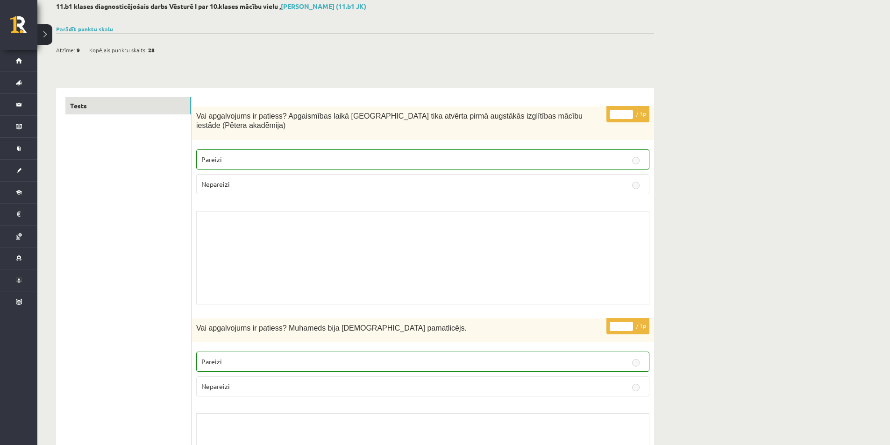
scroll to position [47, 0]
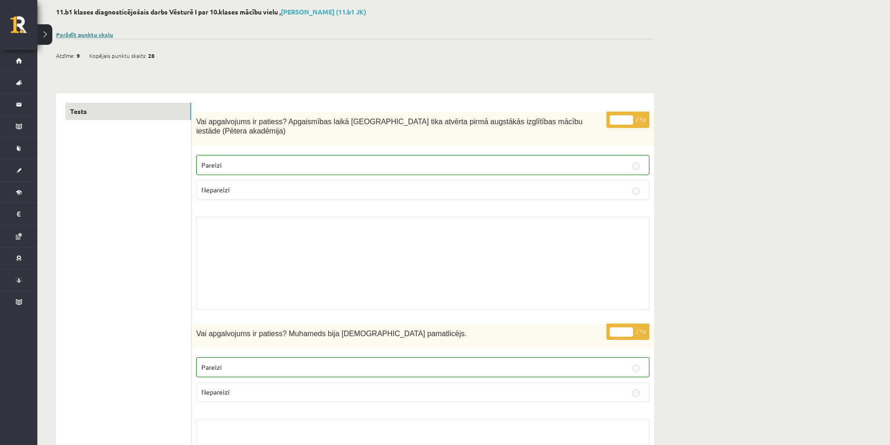
click at [95, 33] on link "Parādīt punktu skalu" at bounding box center [84, 34] width 57 height 7
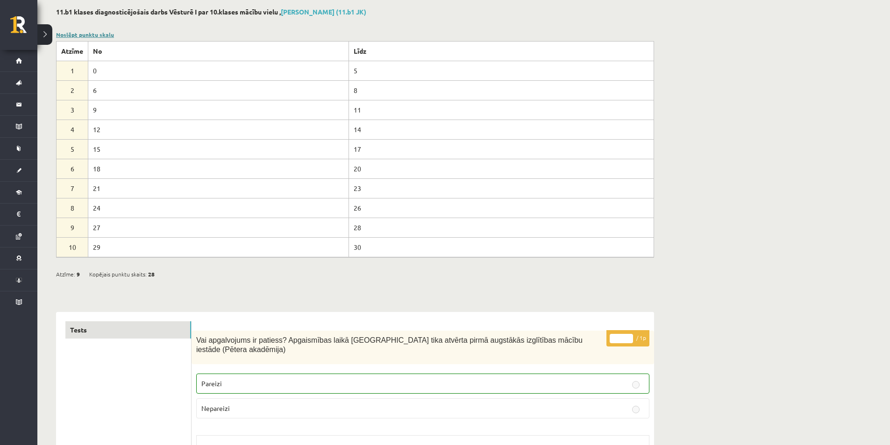
click at [89, 35] on link "Noslēpt punktu skalu" at bounding box center [85, 34] width 58 height 7
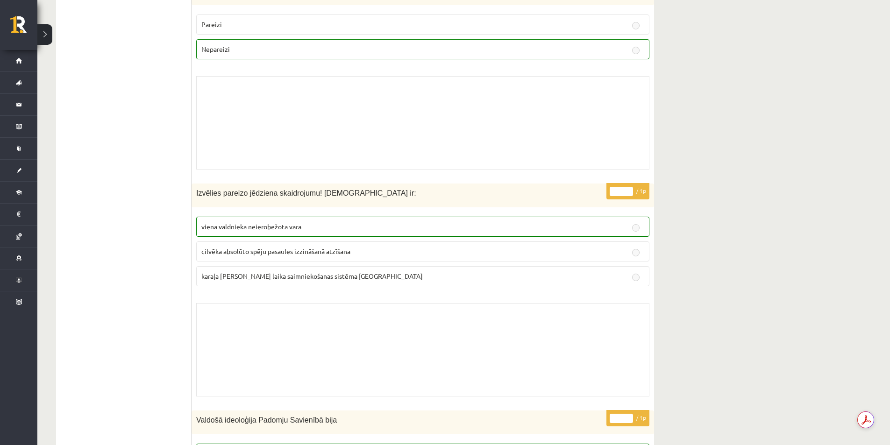
scroll to position [3481, 0]
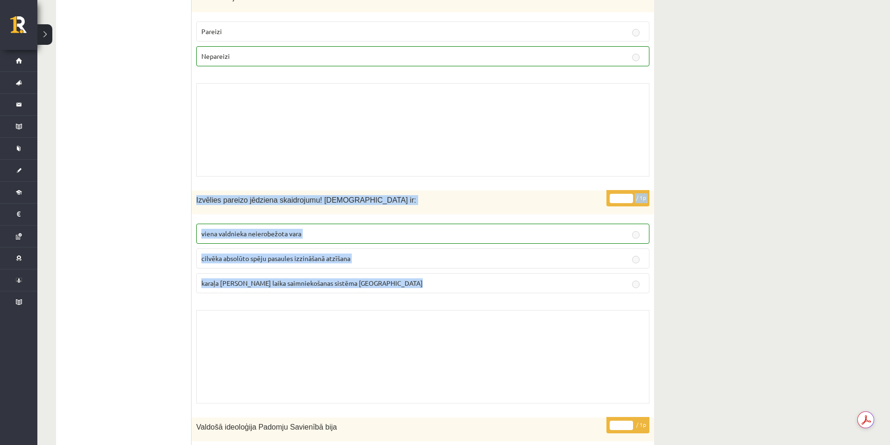
drag, startPoint x: 816, startPoint y: 251, endPoint x: 894, endPoint y: 42, distance: 222.9
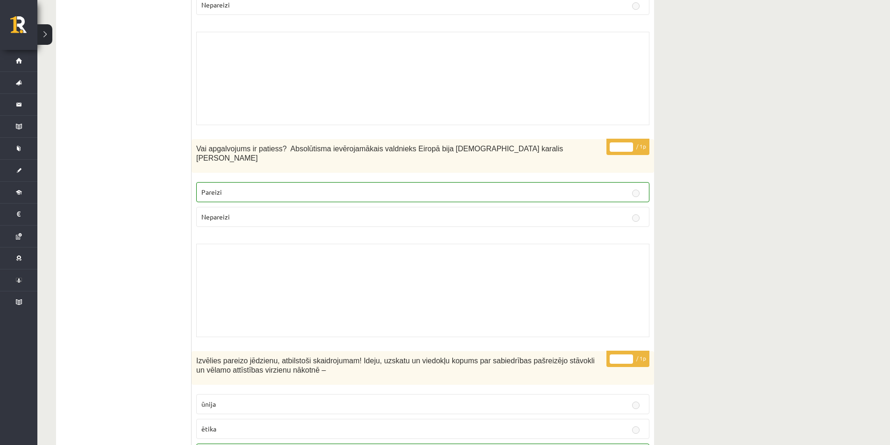
scroll to position [45, 0]
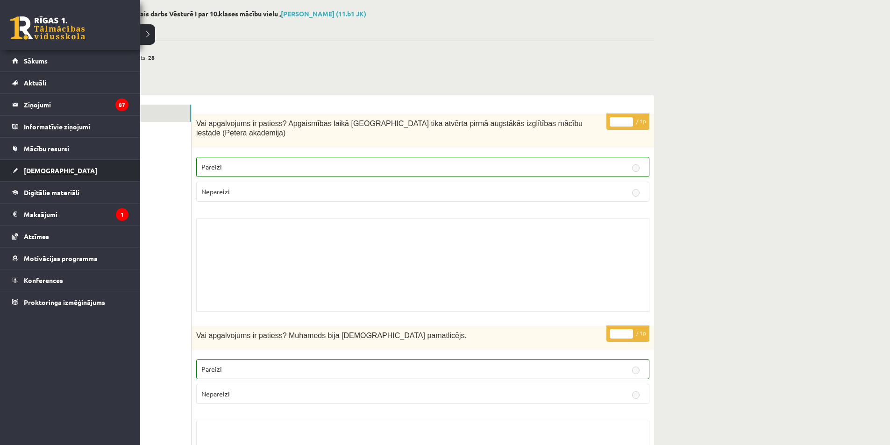
click at [42, 170] on span "[DEMOGRAPHIC_DATA]" at bounding box center [60, 170] width 73 height 8
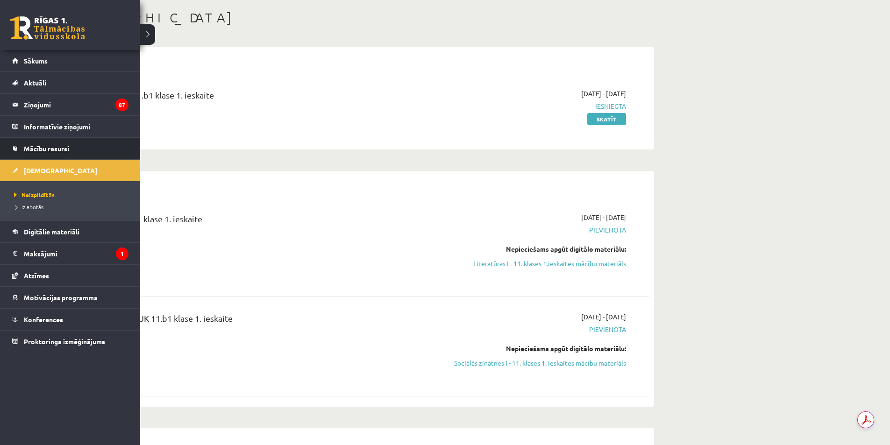
click at [24, 149] on span "Mācību resursi" at bounding box center [46, 148] width 45 height 8
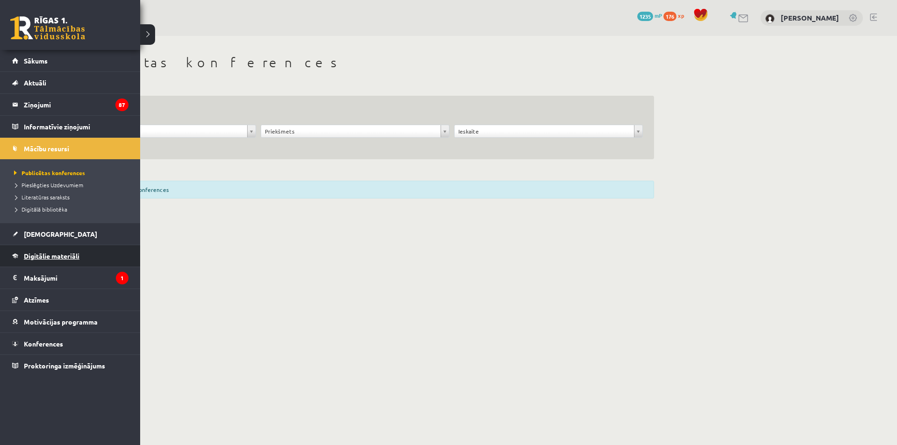
click at [42, 255] on span "Digitālie materiāli" at bounding box center [52, 256] width 56 height 8
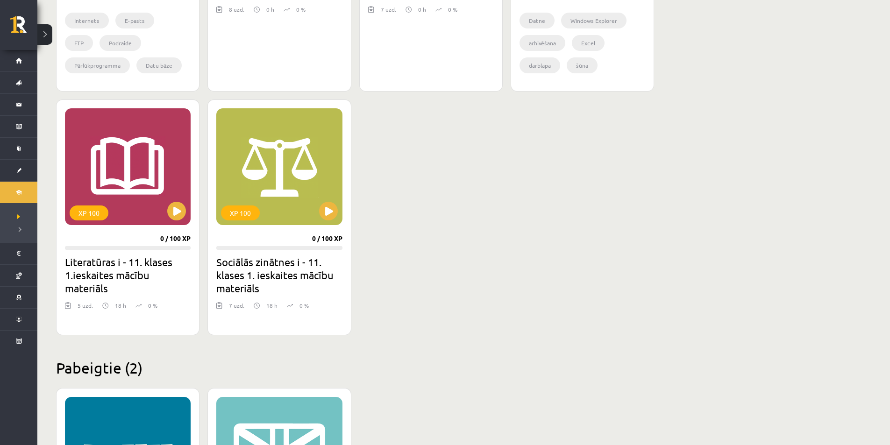
scroll to position [467, 0]
